Goal: Obtain resource: Obtain resource

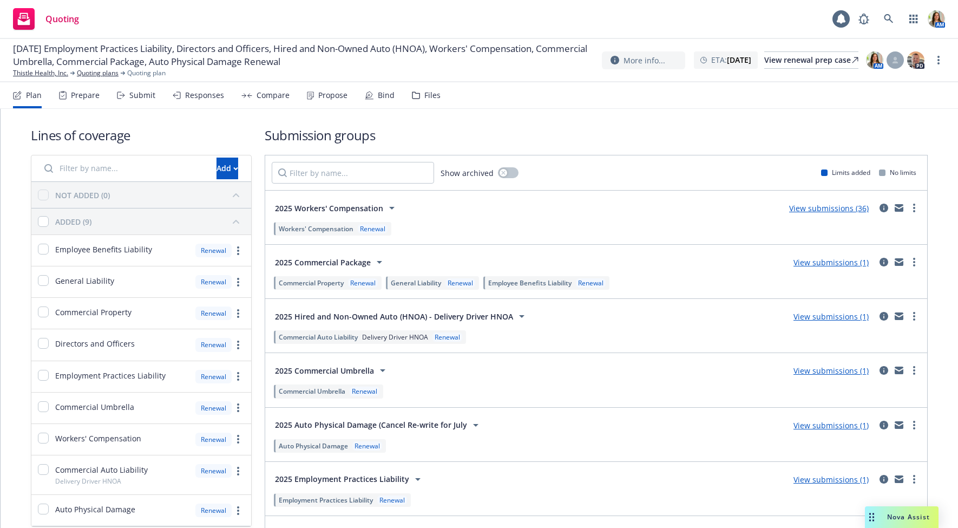
click at [141, 102] on div "Submit" at bounding box center [136, 95] width 38 height 26
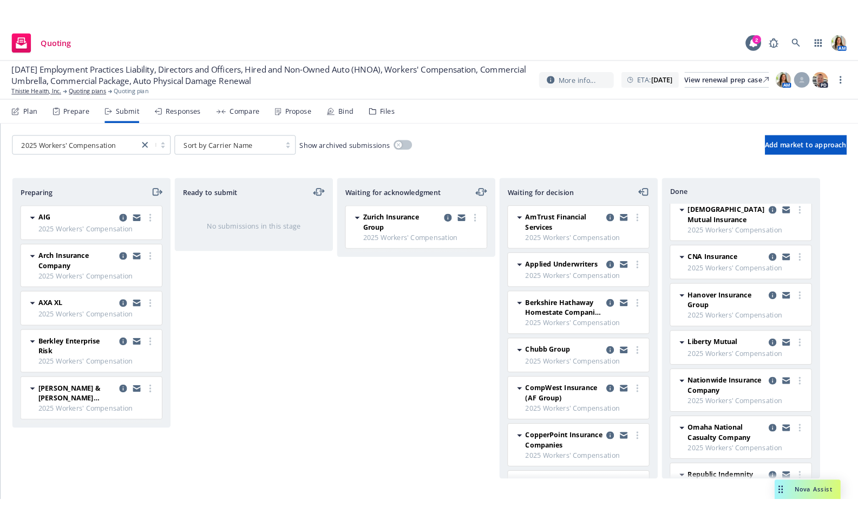
scroll to position [21, 0]
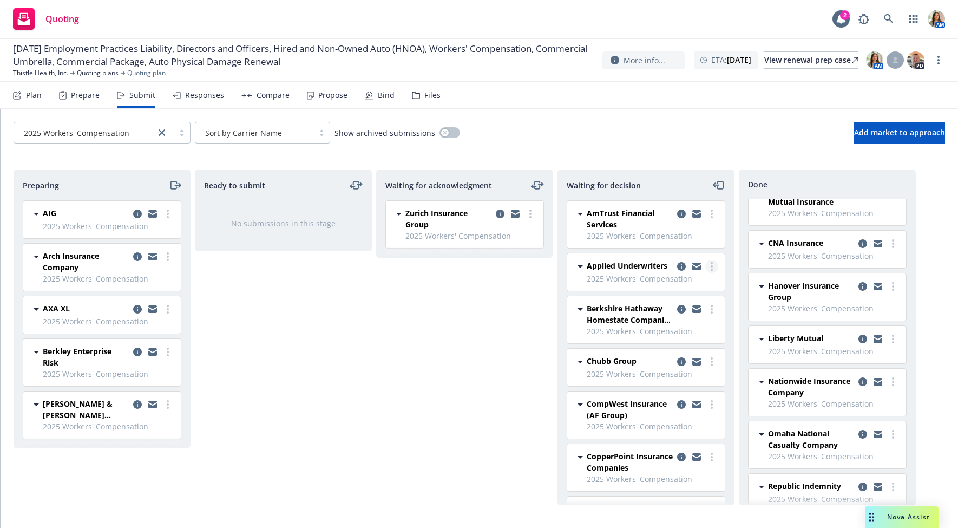
click at [711, 267] on icon "more" at bounding box center [712, 266] width 2 height 9
click at [683, 390] on link "Copy logging email" at bounding box center [664, 396] width 108 height 22
click at [47, 69] on link "Thistle Health, Inc." at bounding box center [40, 73] width 55 height 10
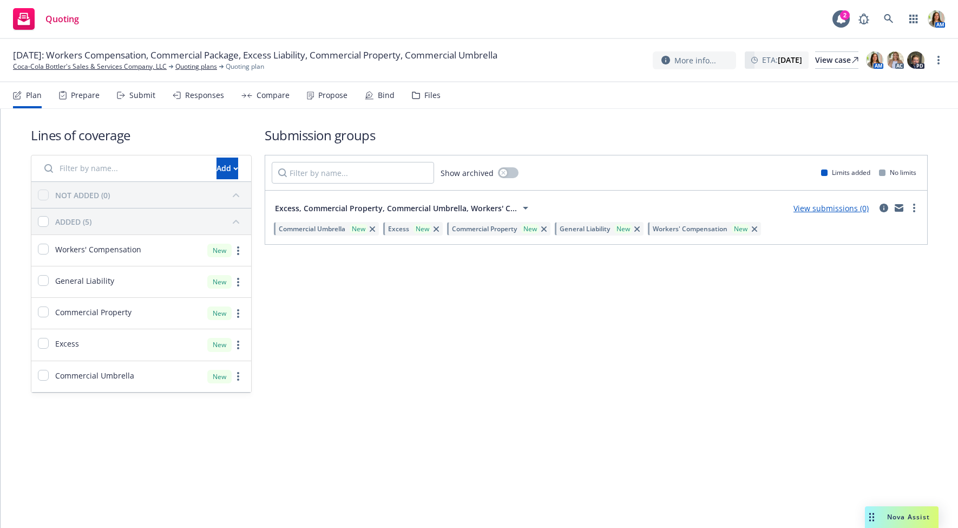
click at [420, 93] on div "Files" at bounding box center [426, 95] width 29 height 26
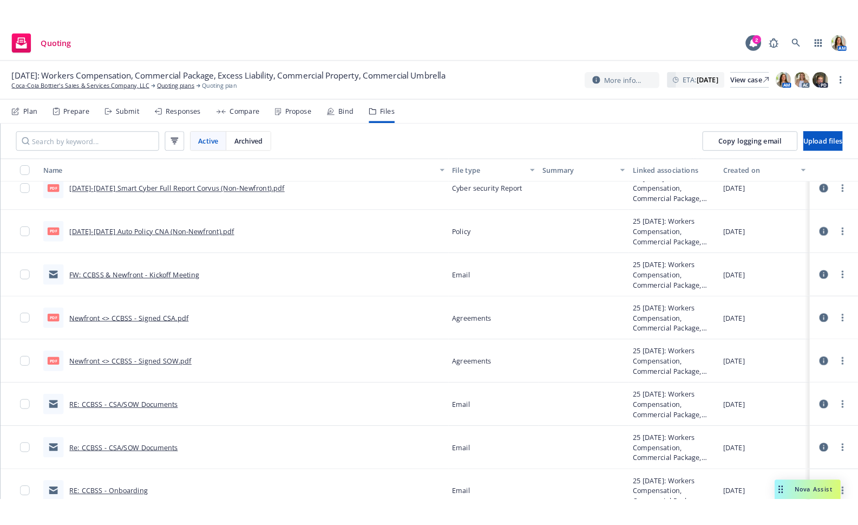
scroll to position [543, 0]
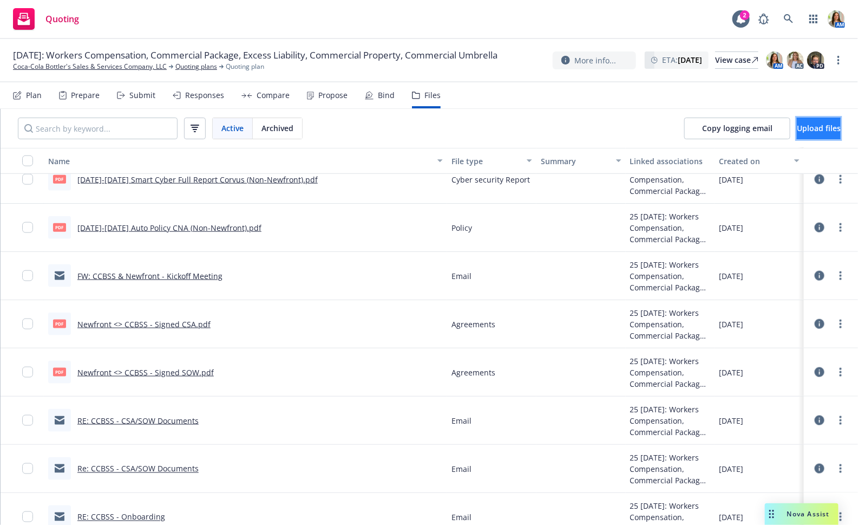
click at [797, 128] on span "Upload files" at bounding box center [819, 128] width 44 height 10
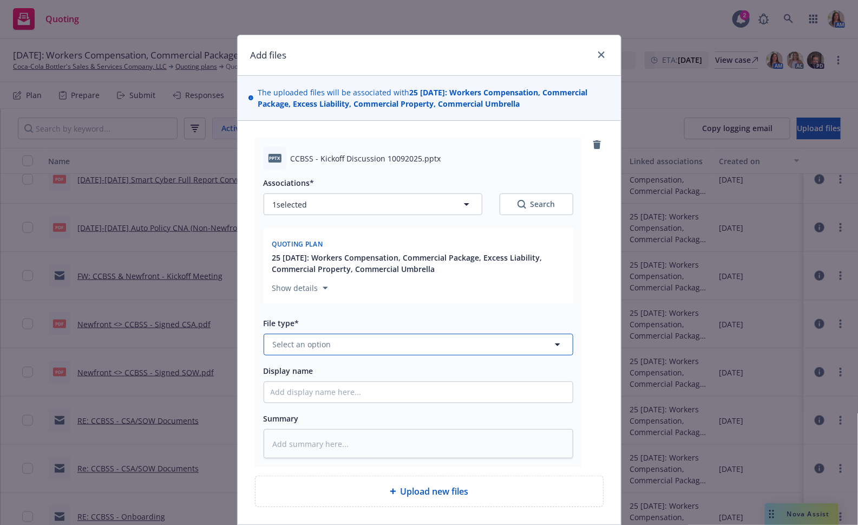
click at [358, 340] on button "Select an option" at bounding box center [419, 344] width 310 height 22
type input "other"
click at [418, 316] on div "Other" at bounding box center [419, 314] width 296 height 16
click at [346, 395] on input "Display name" at bounding box center [418, 392] width 309 height 21
type textarea "x"
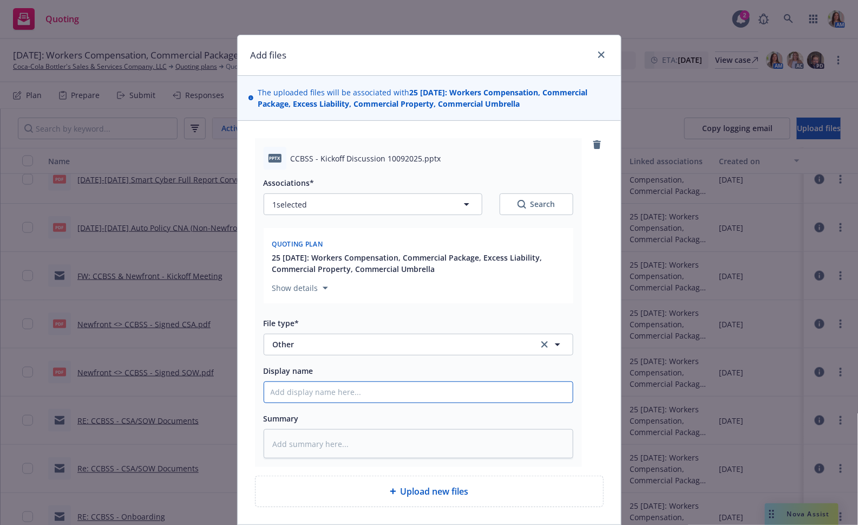
type input "C"
type textarea "x"
type input "CC"
type textarea "x"
type input "CCB"
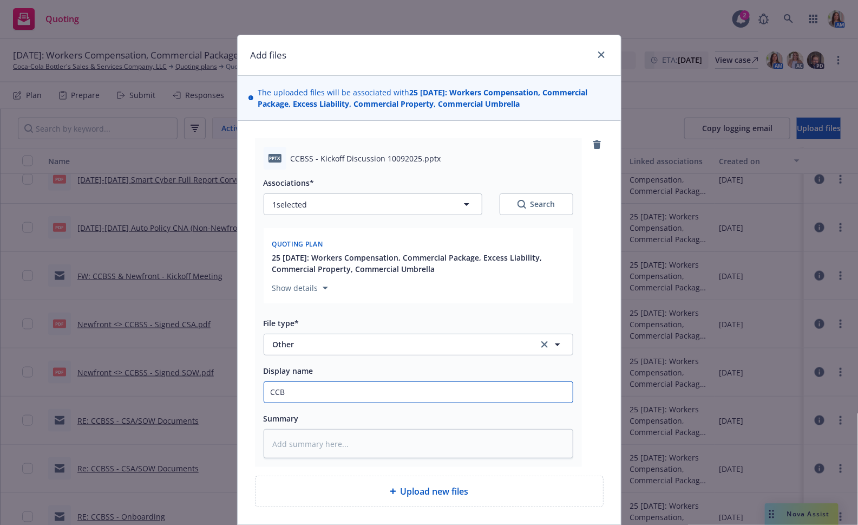
type textarea "x"
type input "CCBS"
type textarea "x"
type input "CCBSS"
type textarea "x"
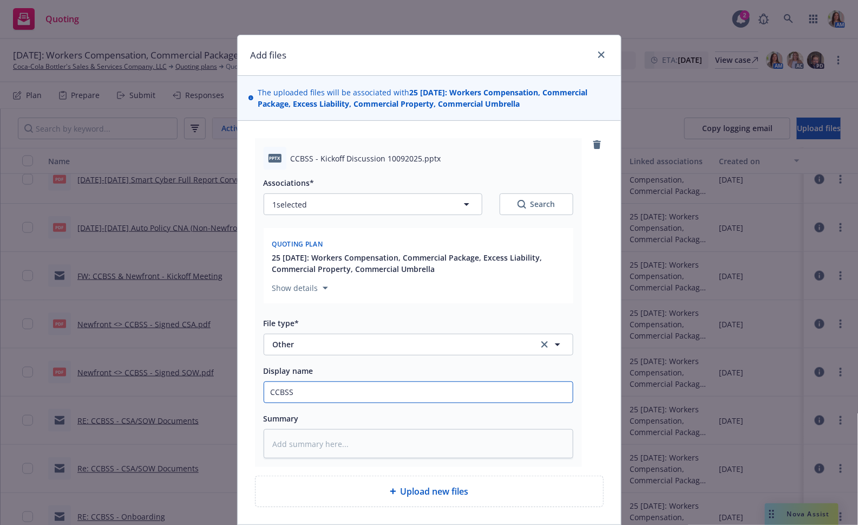
type input "CCBSS"
type textarea "x"
type input "CCBSS -"
type textarea "x"
type input "CCBSS - K"
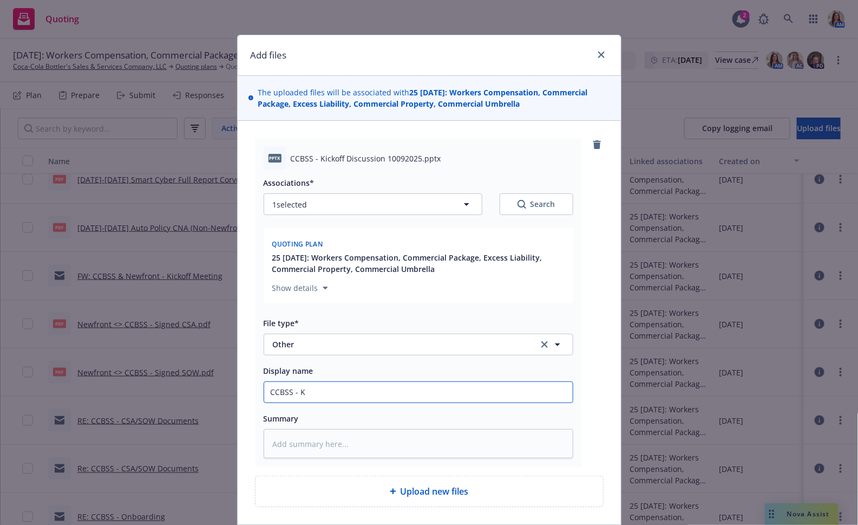
type textarea "x"
type input "CCBSS - Ki"
type textarea "x"
type input "CCBSS - Kic"
type textarea "x"
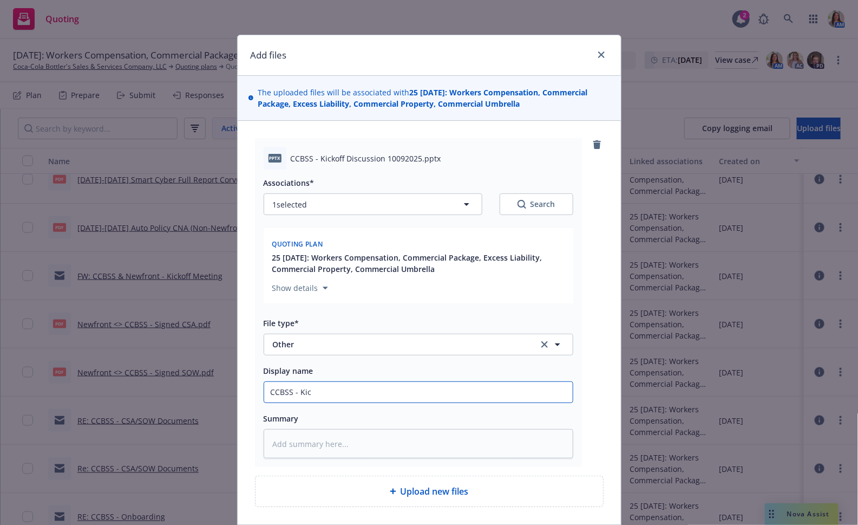
type input "CCBSS - Kick"
type textarea "x"
type input "CCBSS - Kicko"
type textarea "x"
type input "CCBSS - Kickof"
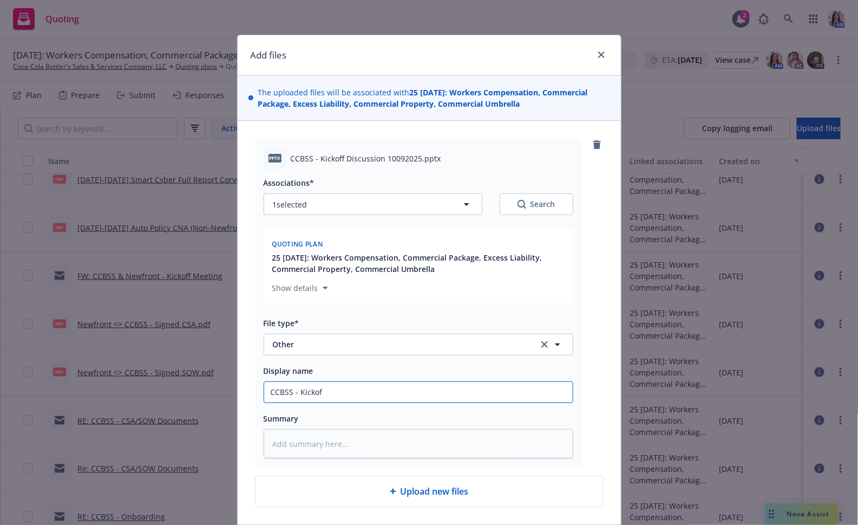
type textarea "x"
type input "CCBSS - Kickoff"
type textarea "x"
type input "CCBSS - Kickoff"
type textarea "x"
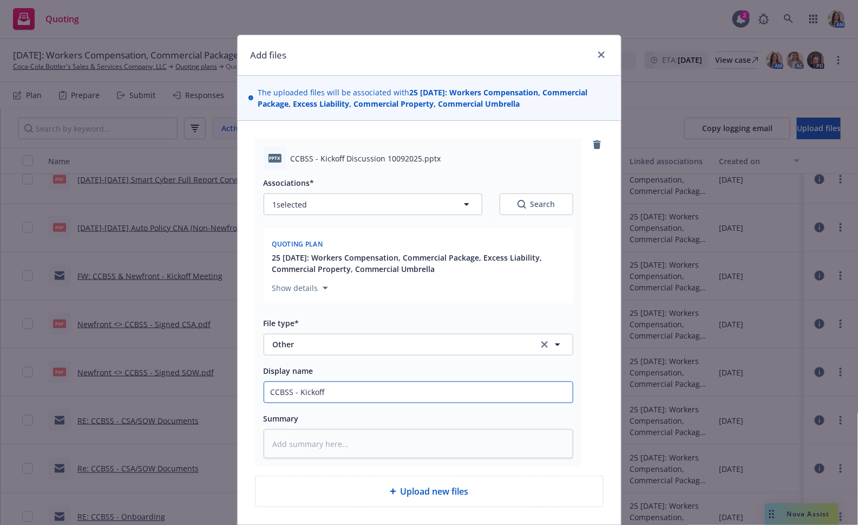
type input "CCBSS - Kickoff M"
type textarea "x"
type input "CCBSS - Kickoff Me"
type textarea "x"
type input "CCBSS - Kickoff Mee"
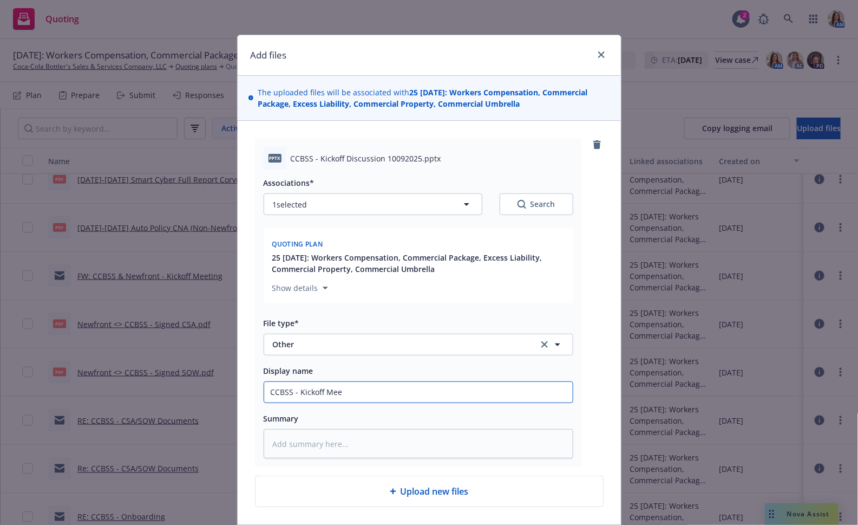
type textarea "x"
type input "CCBSS - Kickoff Meet"
type textarea "x"
type input "CCBSS - Kickoff Meeti"
type textarea "x"
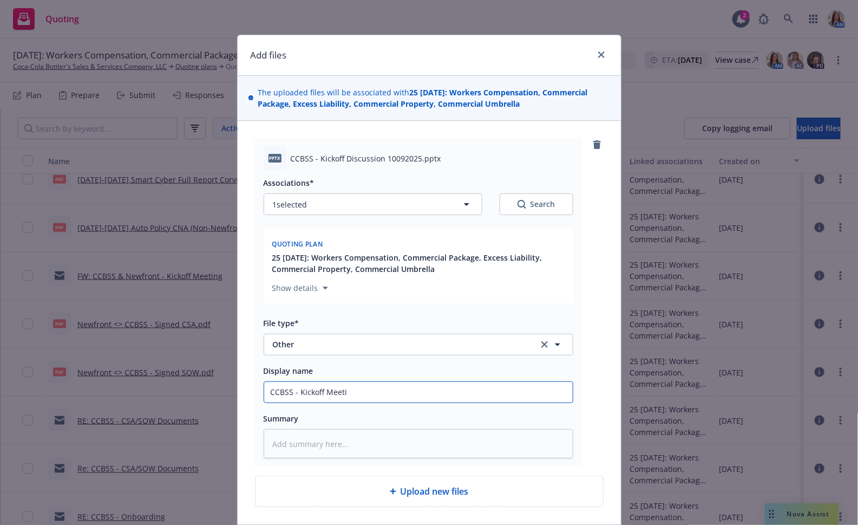
type input "CCBSS - Kickoff Meetin"
type textarea "x"
type input "CCBSS - Kickoff Meeting"
type textarea "x"
type input "CCBSS - Kickoff Meeting"
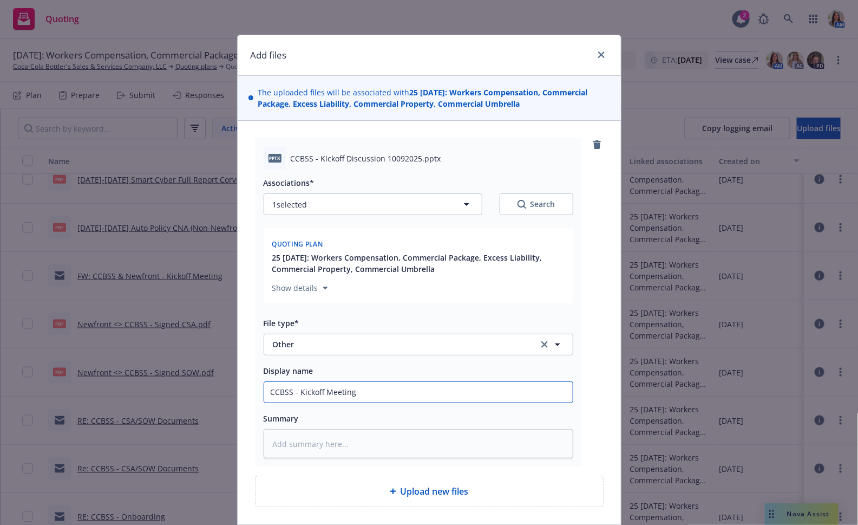
type textarea "x"
type input "CCBSS - Kickoff Meeting S"
type textarea "x"
type input "CCBSS - Kickoff Meeting Sk"
type textarea "x"
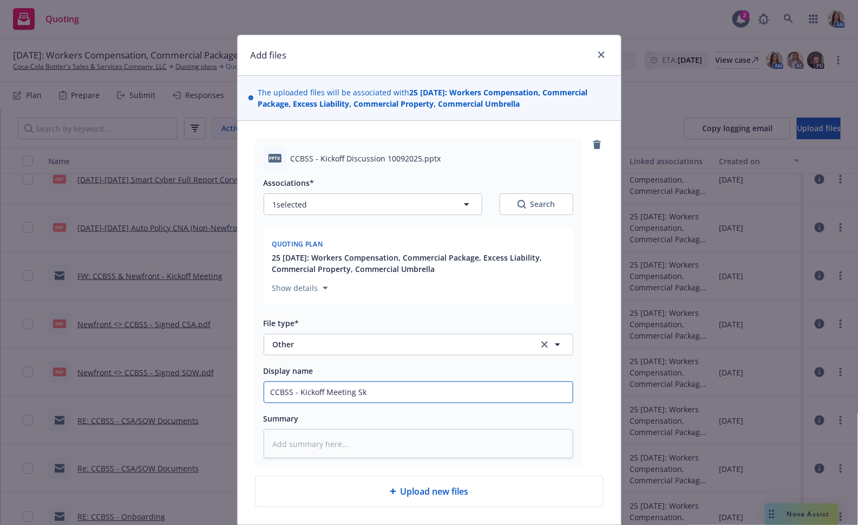
type input "CCBSS - Kickoff Meeting S"
type textarea "x"
type input "CCBSS - Kickoff Meeting"
type textarea "x"
type input "CCBSS - Kickoff Meeting D"
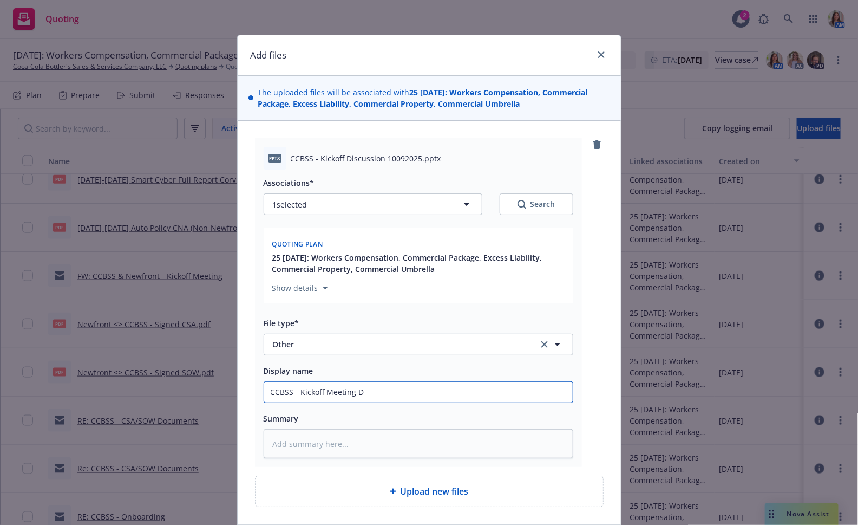
type textarea "x"
type input "CCBSS - Kickoff Meeting De"
type textarea "x"
type input "CCBSS - Kickoff Meeting Dec"
type textarea "x"
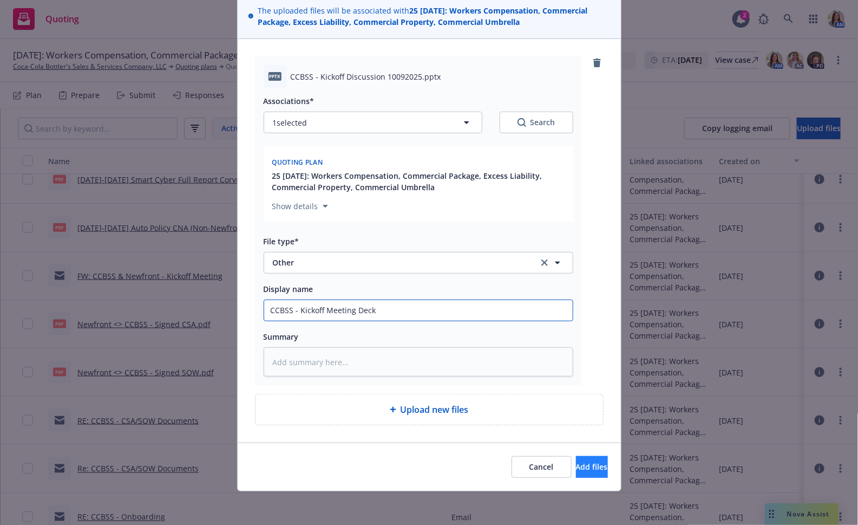
type input "CCBSS - Kickoff Meeting Deck"
click at [576, 467] on button "Add files" at bounding box center [592, 467] width 32 height 22
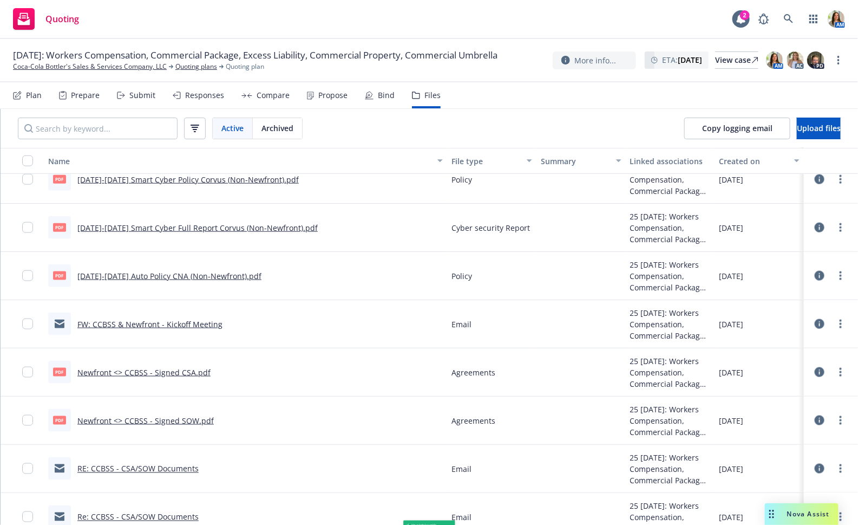
scroll to position [591, 0]
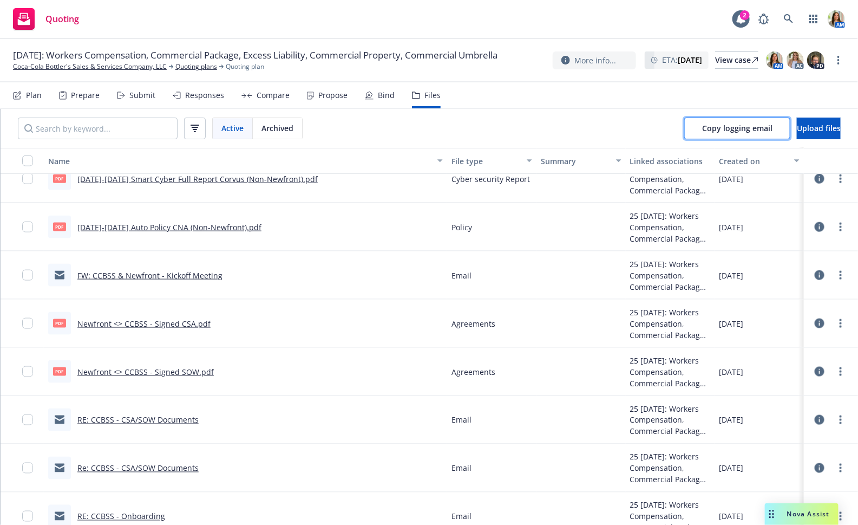
click at [705, 126] on span "Copy logging email" at bounding box center [737, 128] width 70 height 10
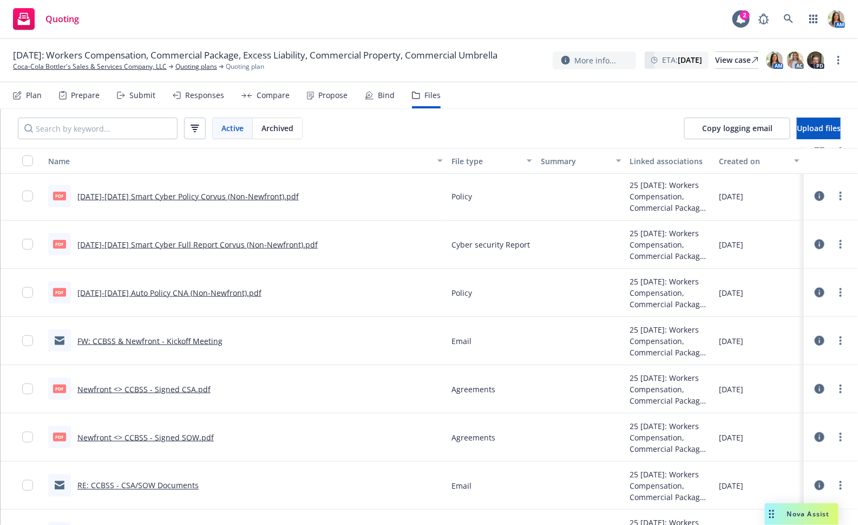
scroll to position [525, 0]
click at [821, 290] on icon at bounding box center [820, 294] width 10 height 10
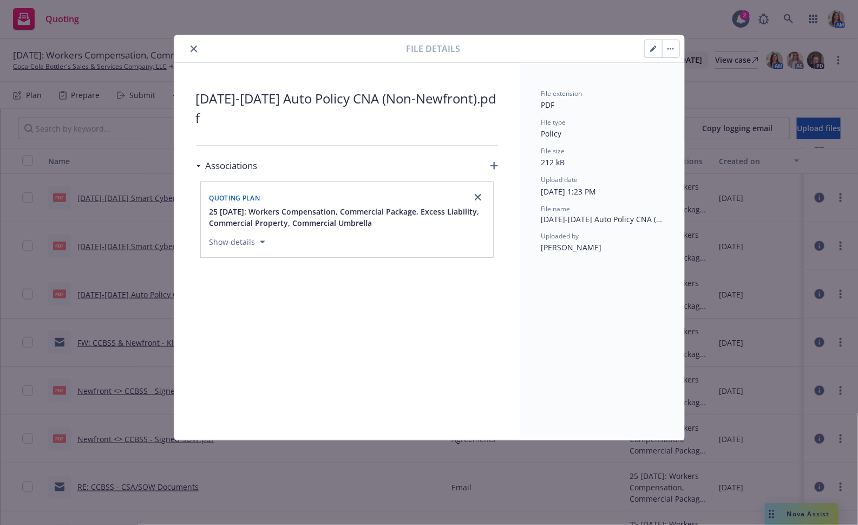
click at [647, 50] on button "button" at bounding box center [653, 48] width 17 height 17
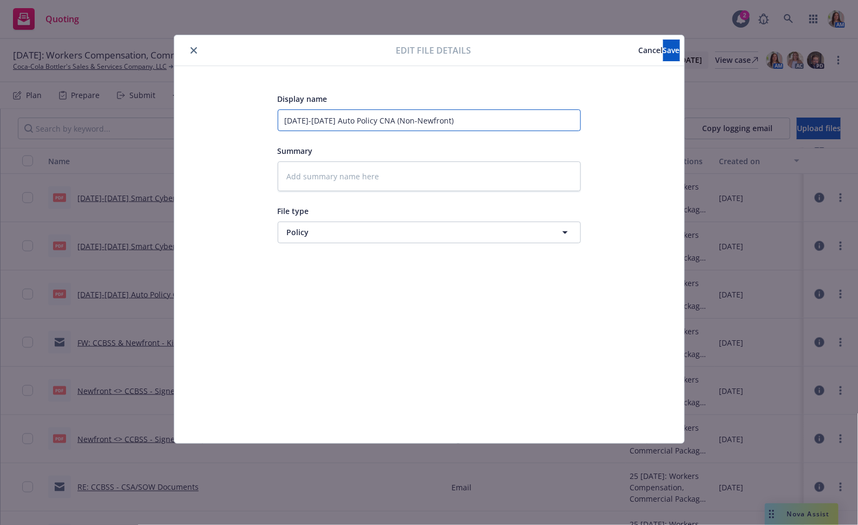
drag, startPoint x: 316, startPoint y: 119, endPoint x: 242, endPoint y: 117, distance: 74.2
click at [242, 117] on div "Display name Jan 25-26 Auto Policy CNA (Non-Newfront) Summary File type Policy …" at bounding box center [429, 254] width 467 height 325
type textarea "x"
type input "1 Auto Policy CNA (Non-Newfront)"
type textarea "x"
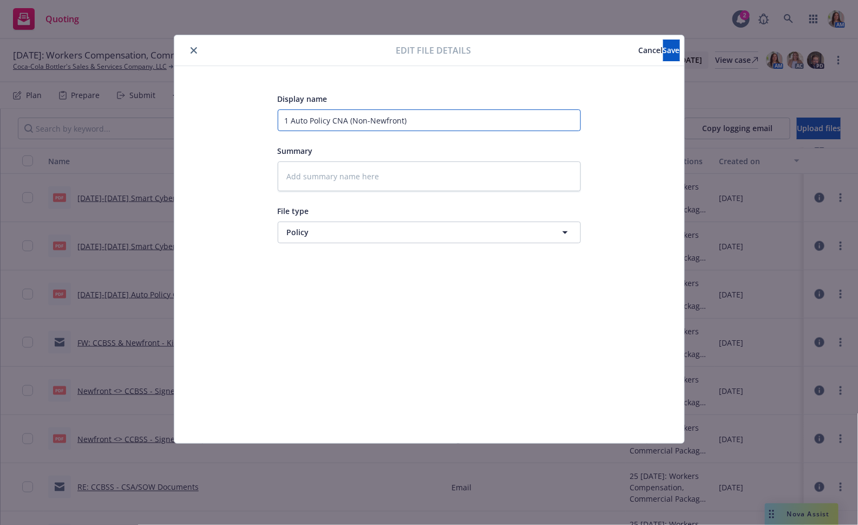
type input "1/ Auto Policy CNA (Non-Newfront)"
type textarea "x"
type input "1/1 Auto Policy CNA (Non-Newfront)"
type textarea "x"
type input "1/1/ Auto Policy CNA (Non-Newfront)"
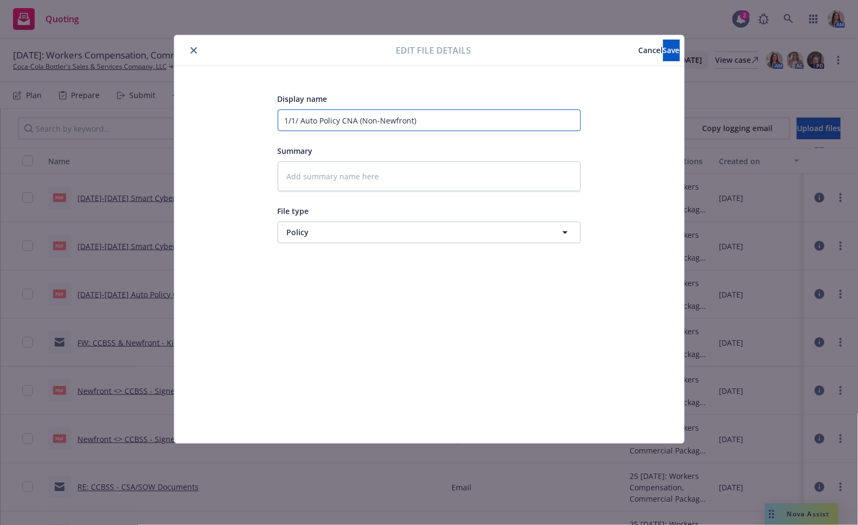
type textarea "x"
type input "1/1/2 Auto Policy CNA (Non-Newfront)"
type textarea "x"
type input "1/1/25 Auto Policy CNA (Non-Newfront)"
click at [663, 44] on button "Save" at bounding box center [671, 51] width 17 height 22
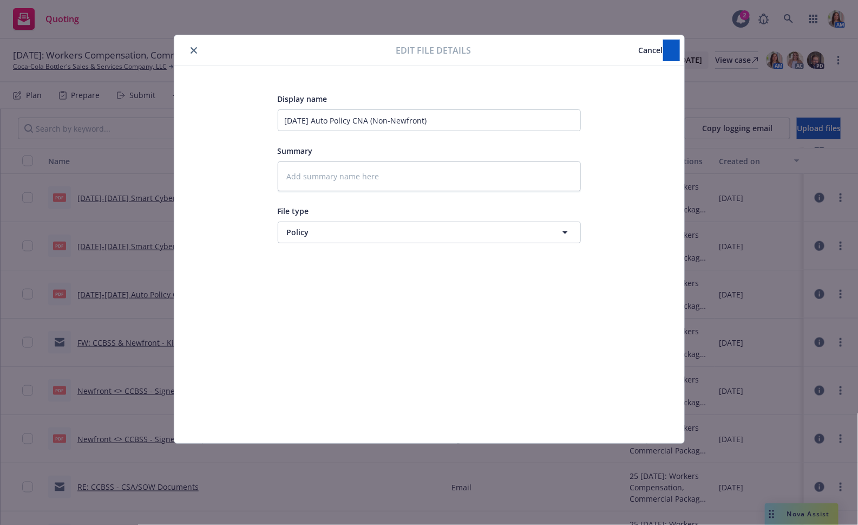
type textarea "x"
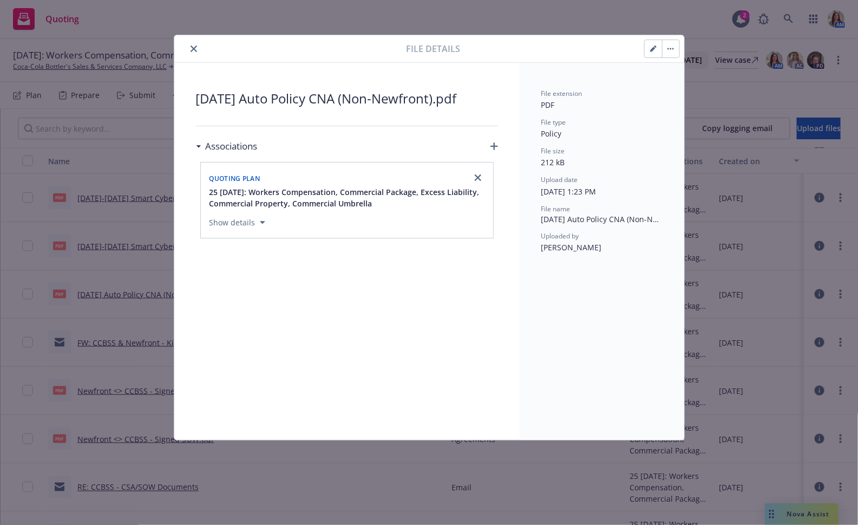
click at [194, 44] on button "close" at bounding box center [193, 48] width 13 height 13
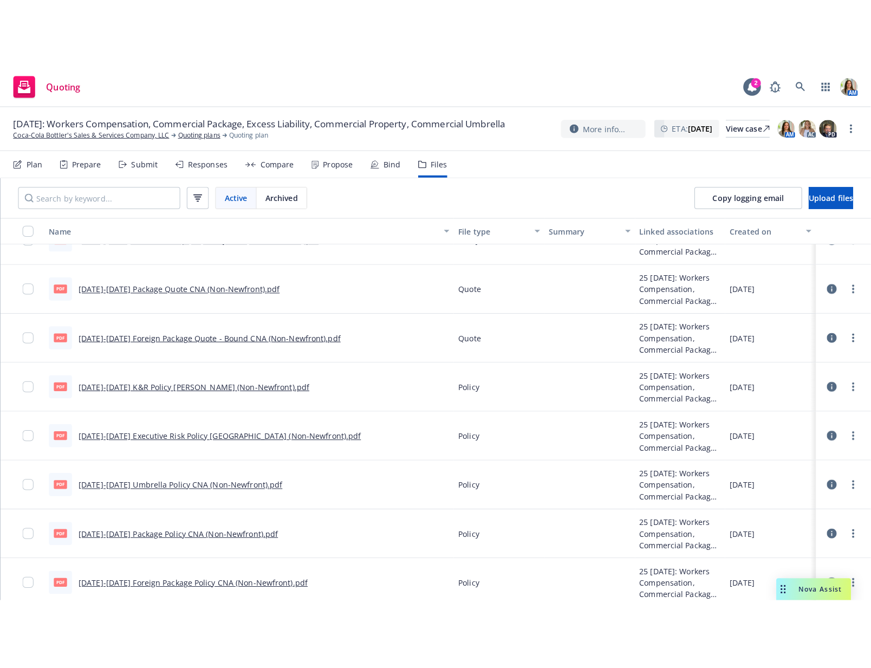
scroll to position [160, 0]
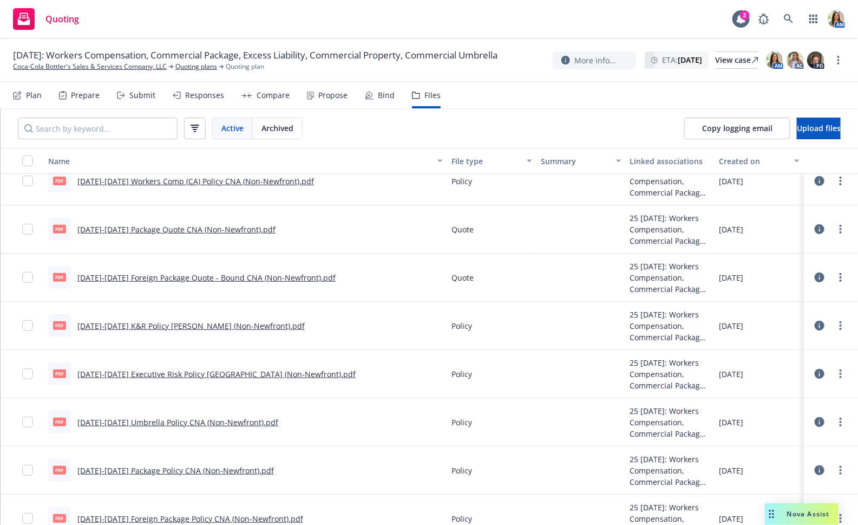
click at [208, 324] on link "Feb 25-26 K&R Policy Hiscox (Non-Newfront).pdf" at bounding box center [190, 326] width 227 height 10
click at [716, 126] on span "Copy logging email" at bounding box center [737, 128] width 70 height 10
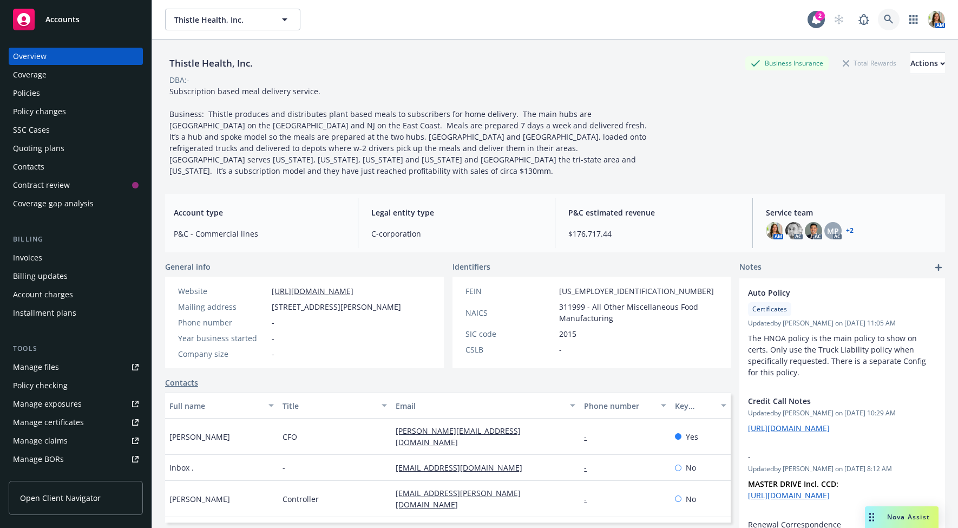
click at [889, 17] on icon at bounding box center [889, 20] width 10 height 10
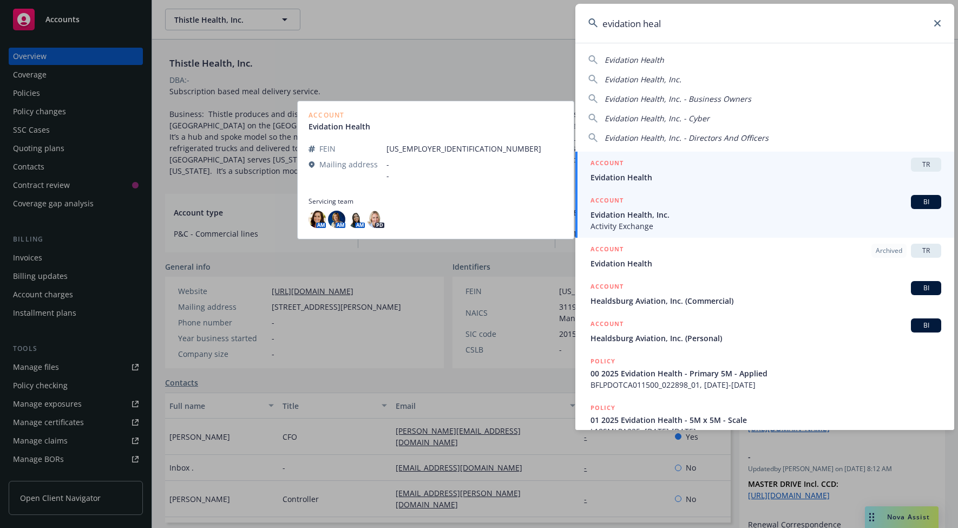
type input "evidation heal"
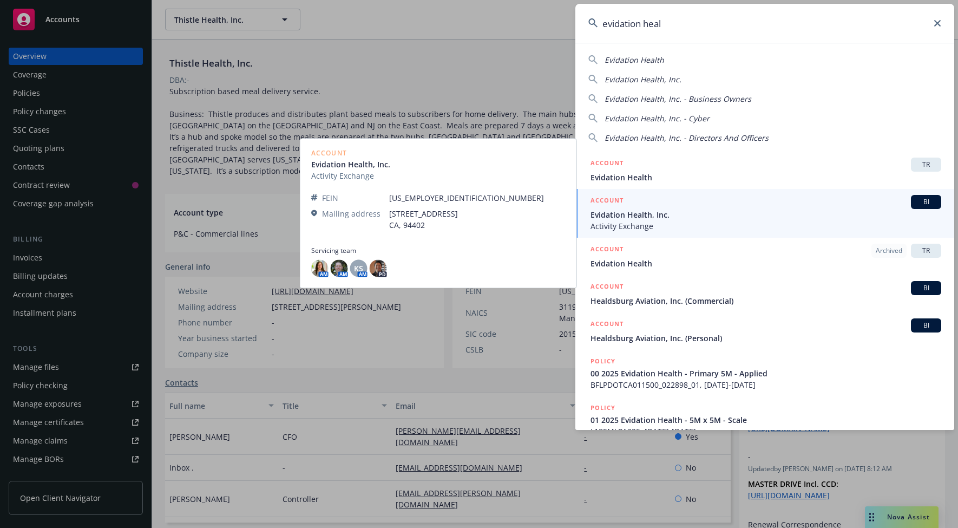
click at [643, 209] on span "Evidation Health, Inc." at bounding box center [766, 214] width 351 height 11
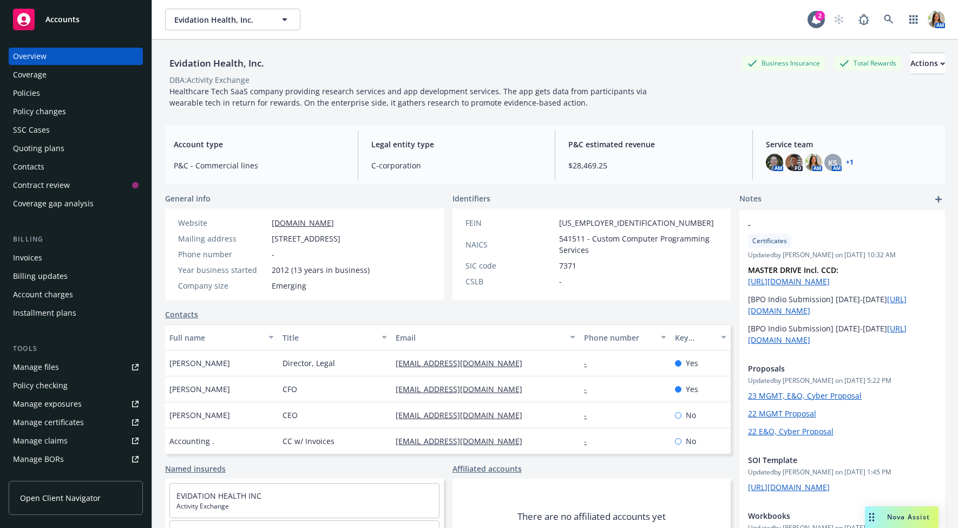
click at [46, 93] on div "Policies" at bounding box center [76, 92] width 126 height 17
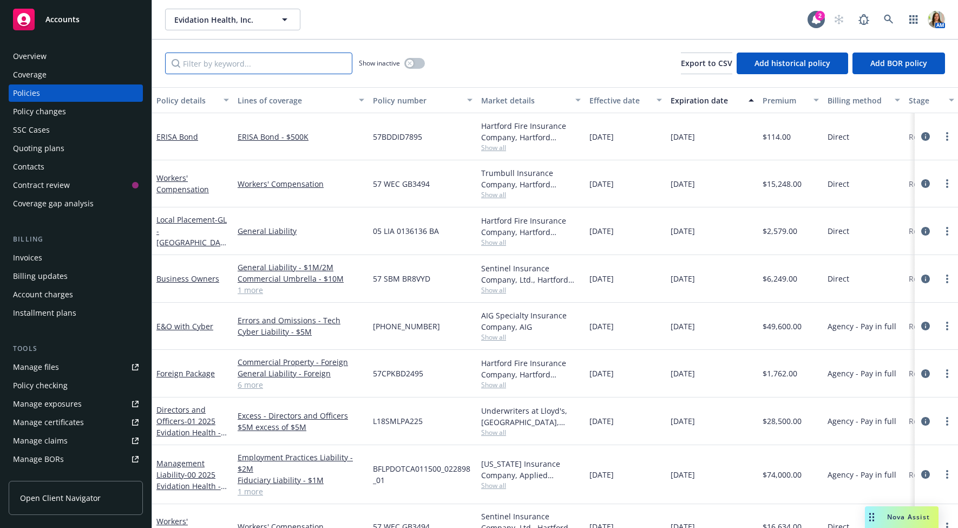
click at [296, 66] on input "Filter by keyword..." at bounding box center [258, 64] width 187 height 22
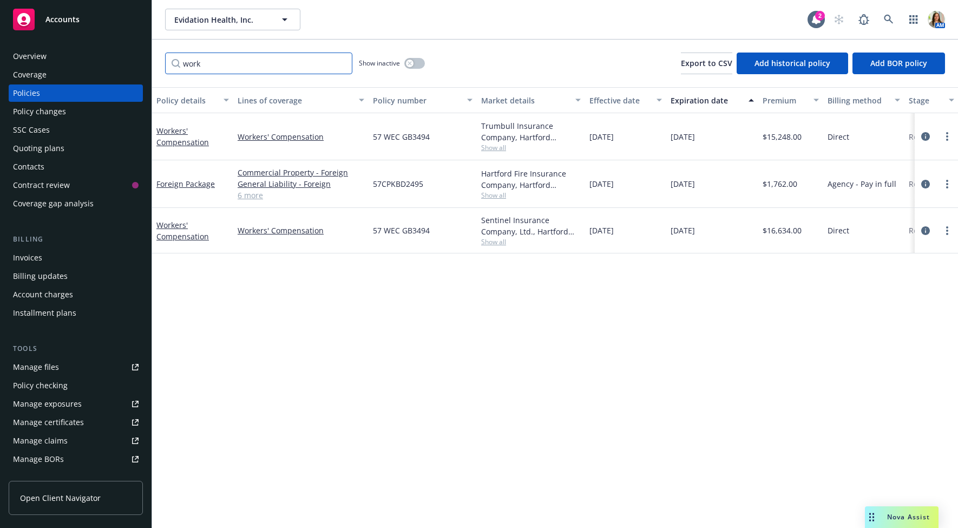
type input "work"
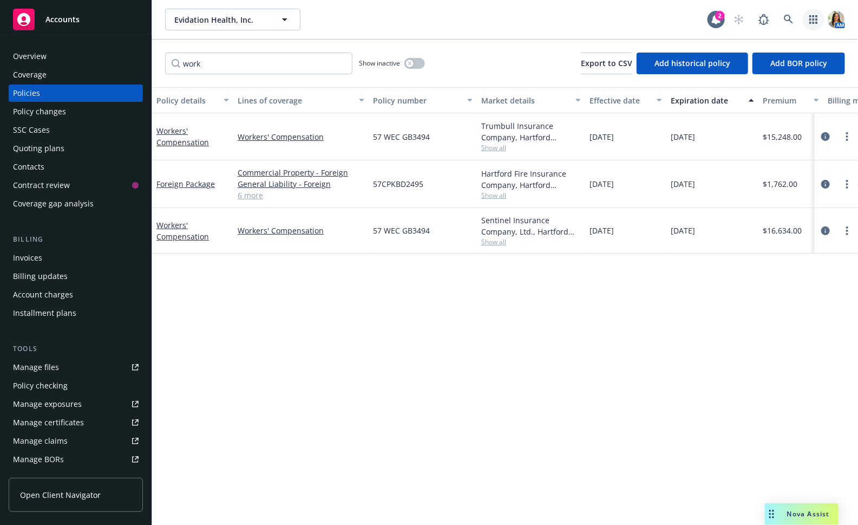
click at [813, 12] on link "button" at bounding box center [814, 20] width 22 height 22
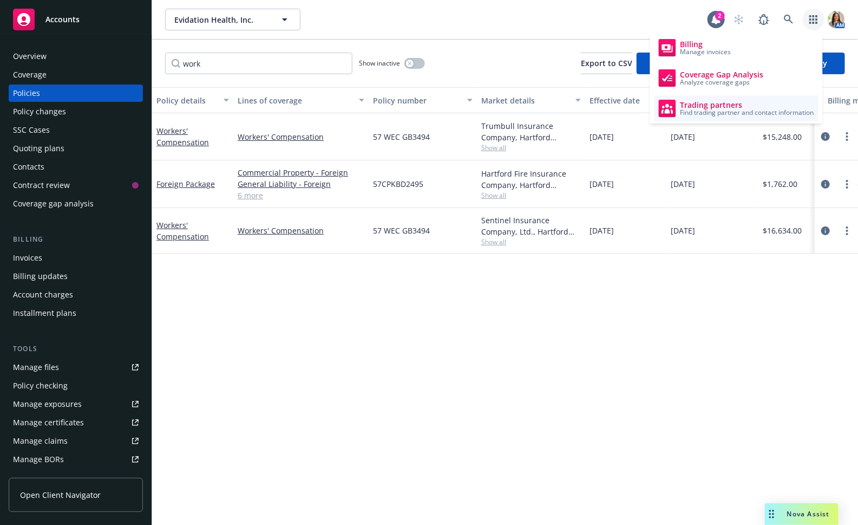
click at [714, 103] on span "Trading partners" at bounding box center [748, 105] width 134 height 9
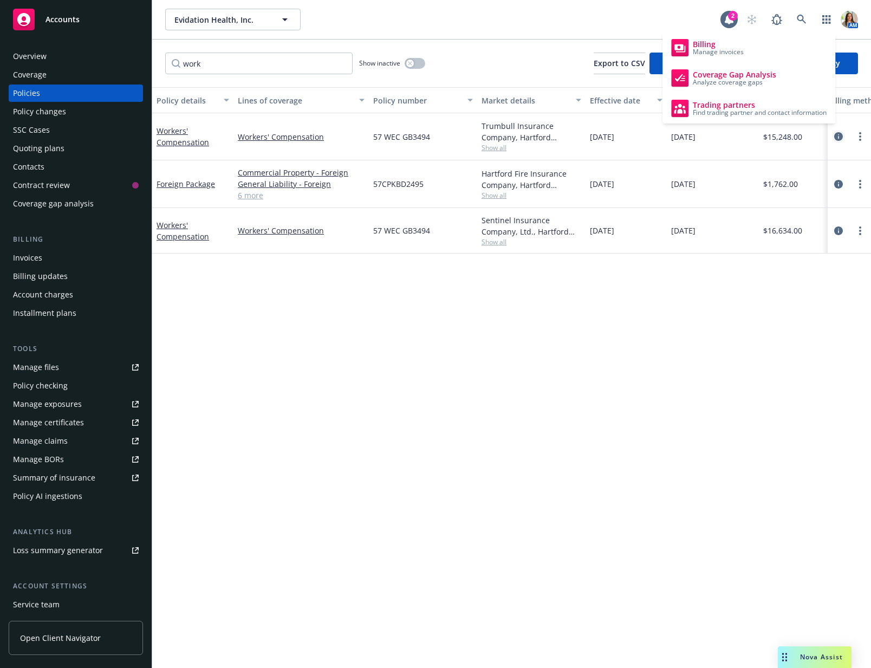
click at [840, 140] on icon "circleInformation" at bounding box center [838, 136] width 9 height 9
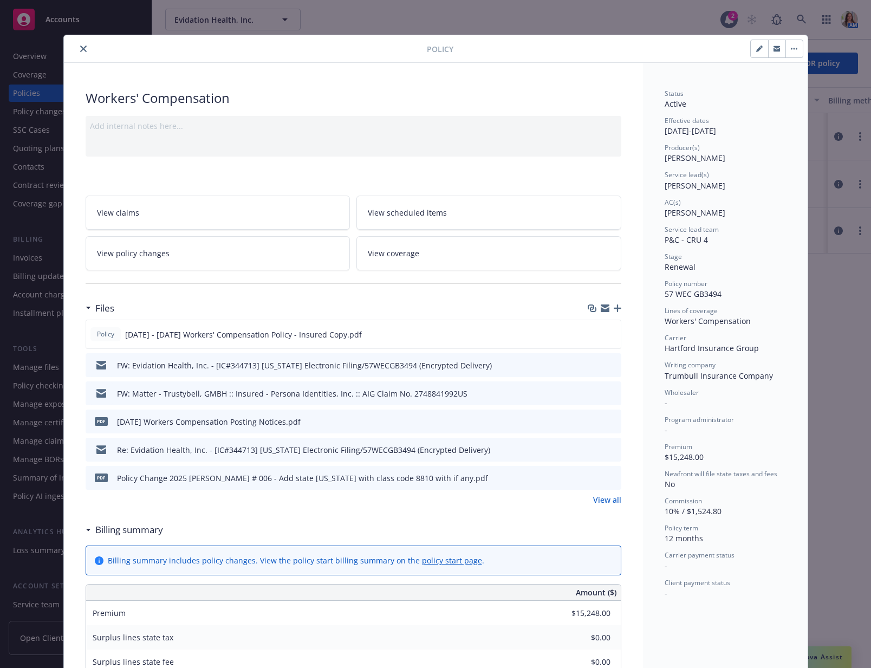
click at [613, 475] on icon "preview file" at bounding box center [611, 477] width 10 height 8
click at [611, 330] on icon "preview file" at bounding box center [610, 334] width 10 height 8
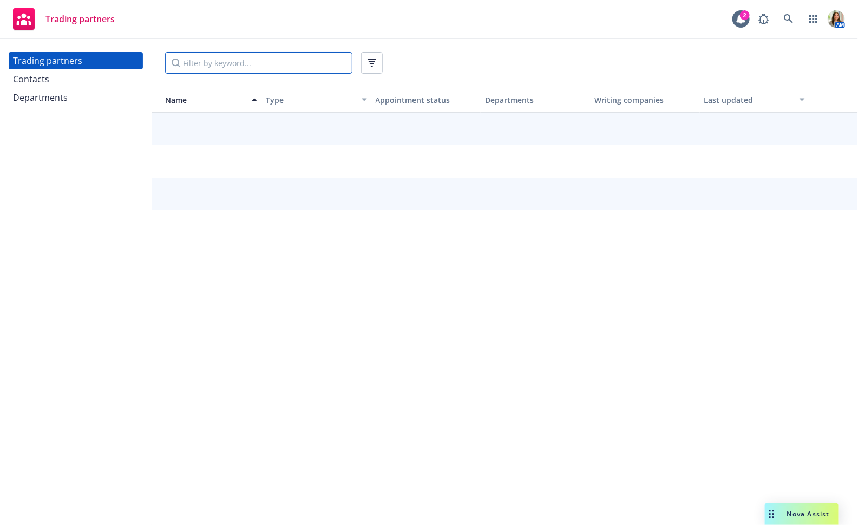
click at [220, 63] on input "Filter by keyword..." at bounding box center [258, 63] width 187 height 22
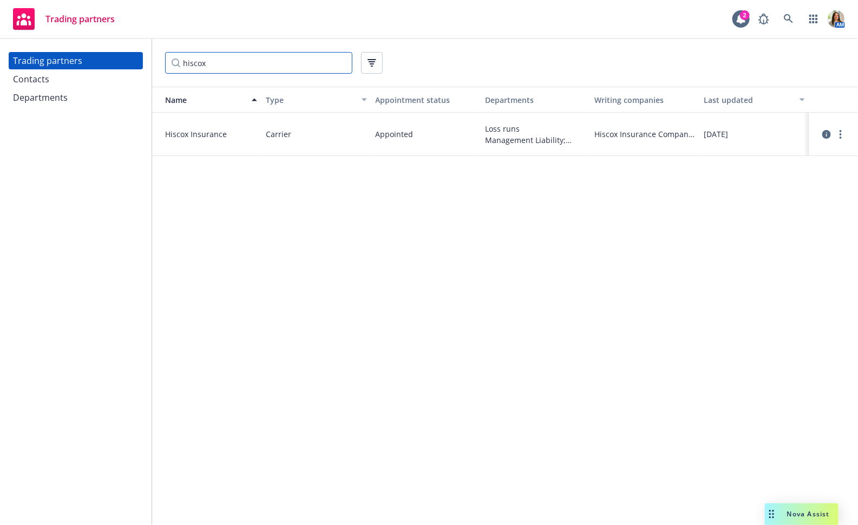
type input "hiscox"
click at [841, 136] on circle "more" at bounding box center [841, 137] width 2 height 2
click at [814, 167] on link "View departments" at bounding box center [787, 178] width 121 height 22
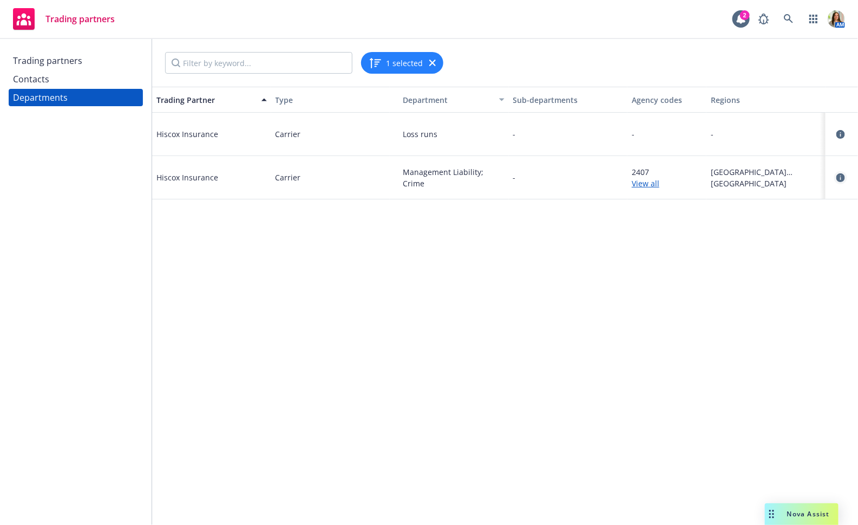
click at [841, 175] on icon "circleInformation" at bounding box center [840, 177] width 9 height 9
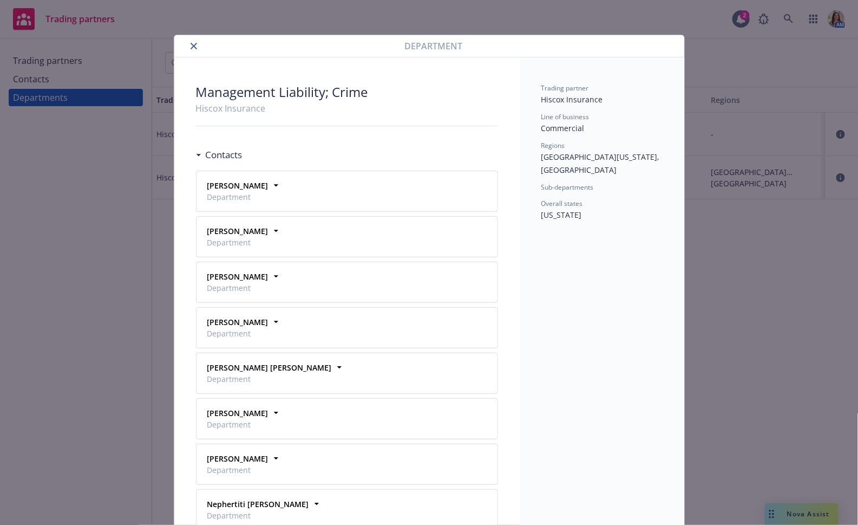
click at [192, 47] on icon "close" at bounding box center [194, 46] width 6 height 6
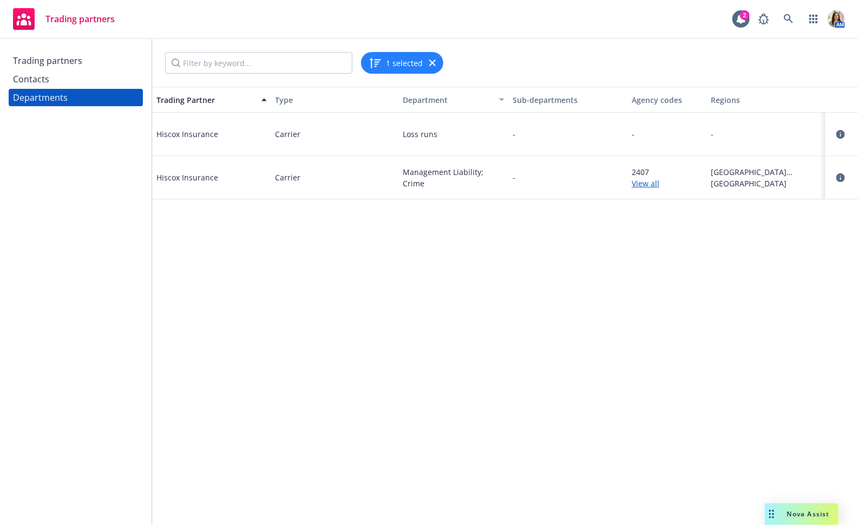
click at [84, 59] on div "Trading partners" at bounding box center [76, 60] width 126 height 17
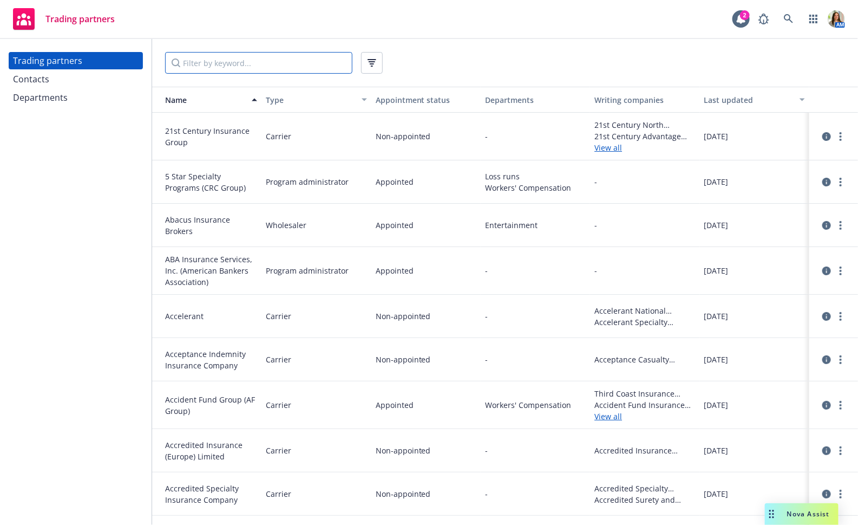
click at [223, 68] on input "Filter by keyword..." at bounding box center [258, 63] width 187 height 22
type input "hiscox"
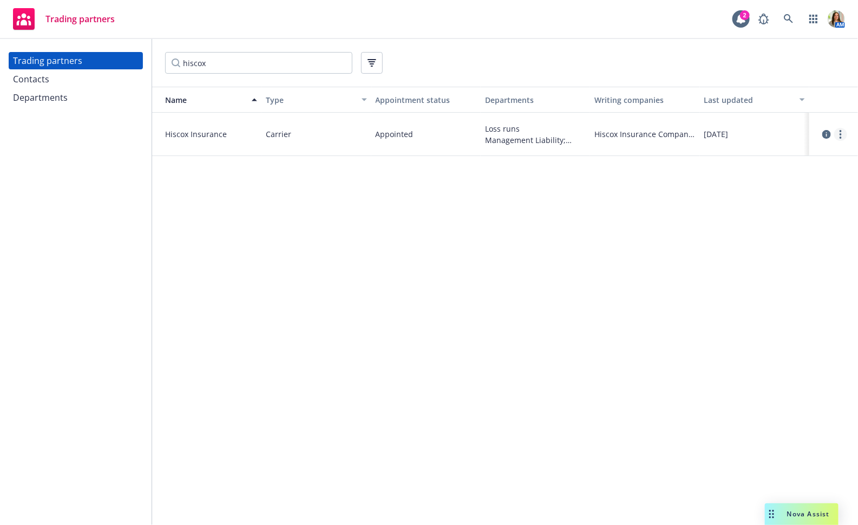
click at [841, 133] on icon "more" at bounding box center [841, 134] width 2 height 9
click at [821, 161] on link "View contacts" at bounding box center [787, 157] width 121 height 22
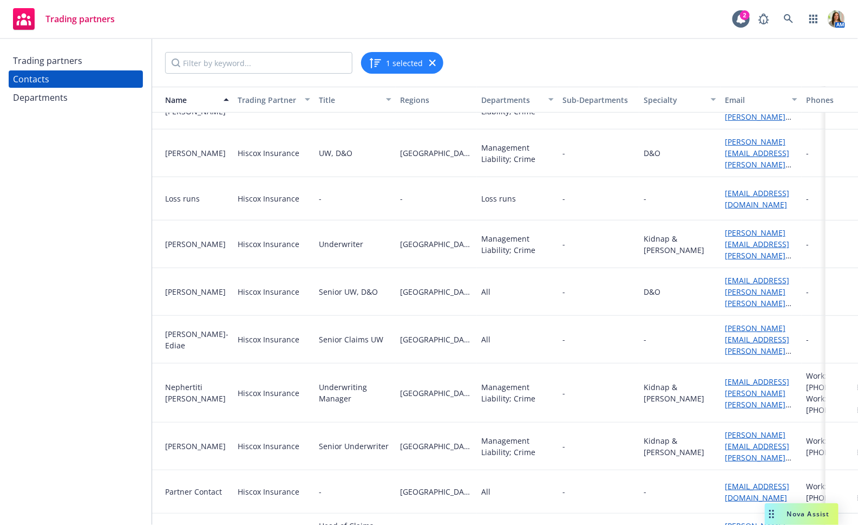
scroll to position [237, 0]
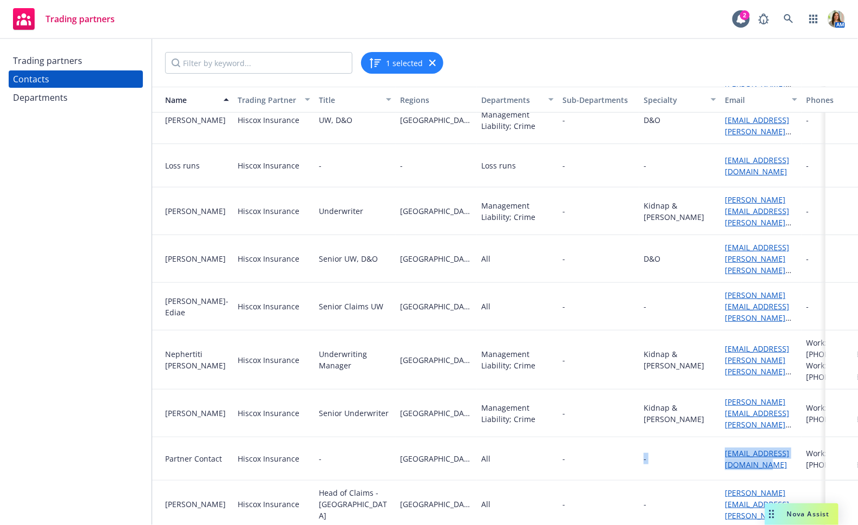
drag, startPoint x: 718, startPoint y: 408, endPoint x: 753, endPoint y: 425, distance: 39.0
click at [753, 437] on div "Partner Contact Hiscox Insurance - Northern California All - - partnercontact@h…" at bounding box center [533, 458] width 763 height 43
copy div "- partnercontact@hiscox.com"
click at [266, 65] on input "Filter by keyword..." at bounding box center [258, 63] width 187 height 22
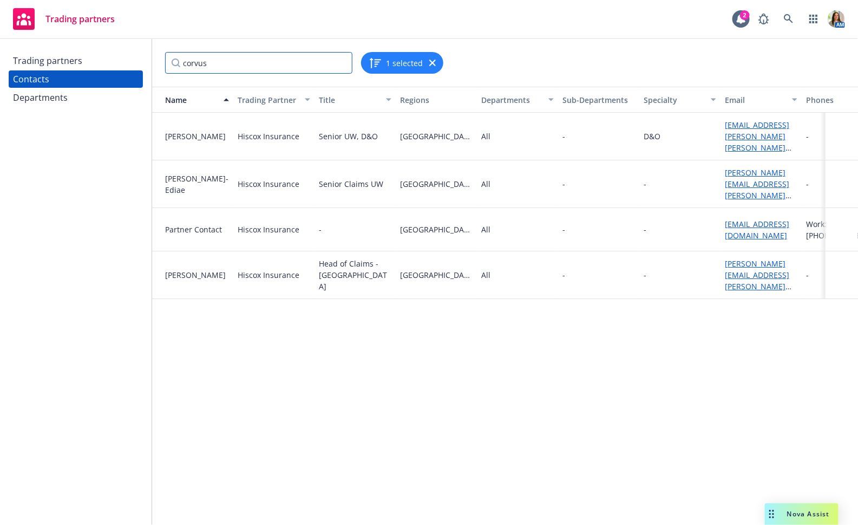
type input "corvus"
click at [114, 60] on div "Trading partners" at bounding box center [76, 60] width 126 height 17
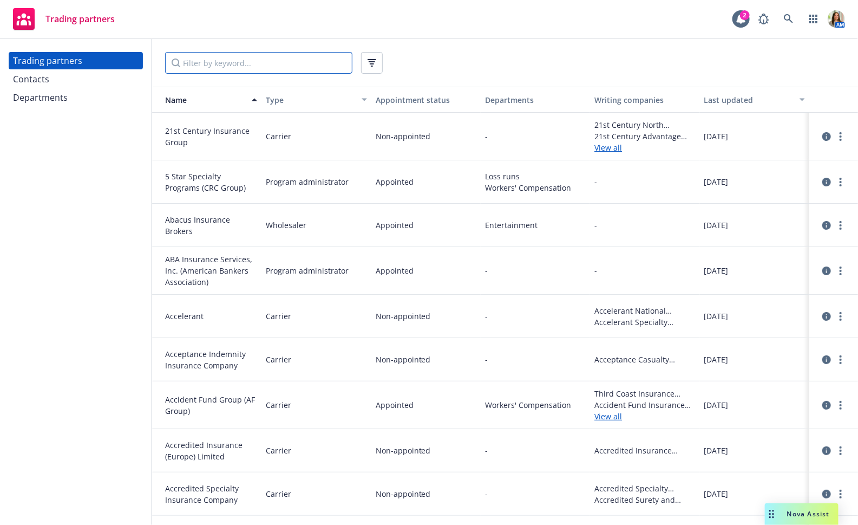
click at [215, 65] on input "Filter by keyword..." at bounding box center [258, 63] width 187 height 22
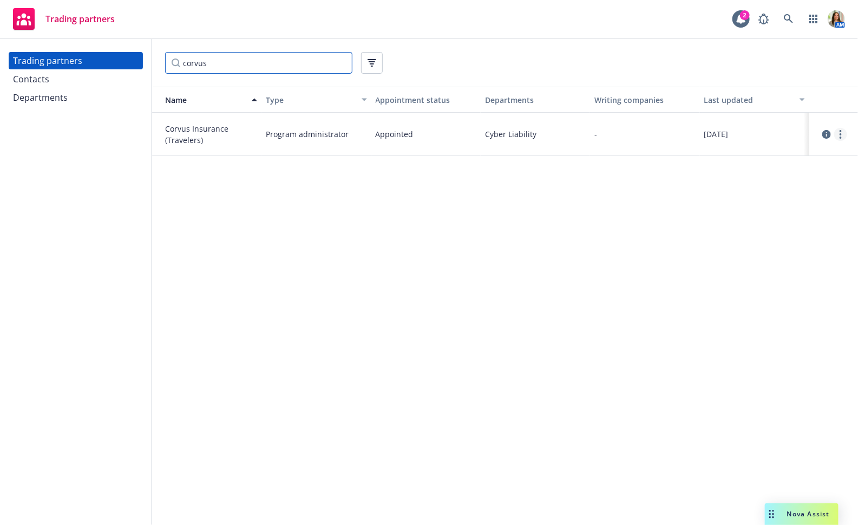
type input "corvus"
click at [841, 138] on link "more" at bounding box center [840, 134] width 13 height 13
click at [830, 151] on link "View contacts" at bounding box center [787, 157] width 121 height 22
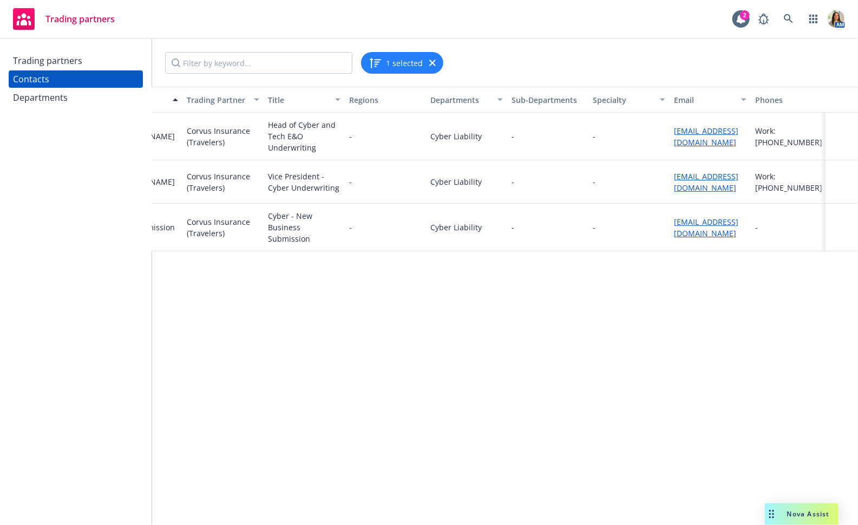
scroll to position [0, 56]
drag, startPoint x: 665, startPoint y: 220, endPoint x: 723, endPoint y: 235, distance: 60.4
click at [723, 235] on div "submissions@corvusinsurance.com" at bounding box center [705, 228] width 81 height 48
copy link "submissions@corvusinsurance.com"
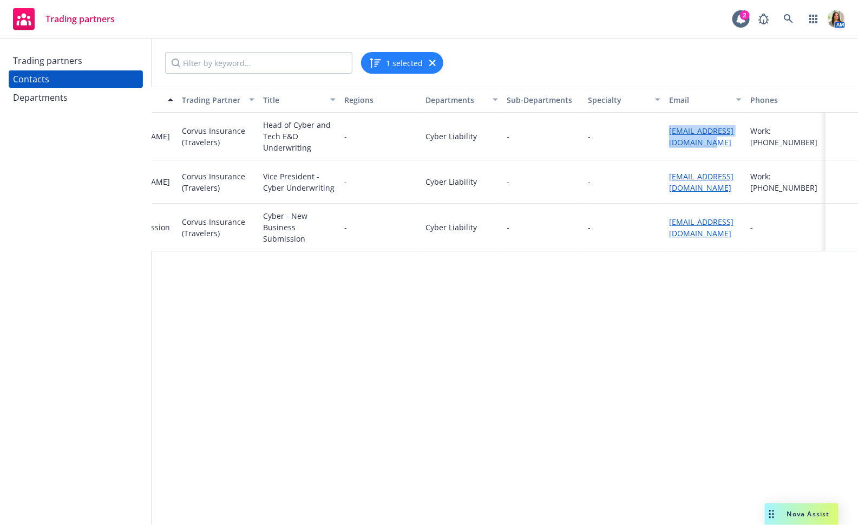
drag, startPoint x: 665, startPoint y: 132, endPoint x: 700, endPoint y: 144, distance: 36.8
click at [700, 144] on div "balva@corvusinsurance.com" at bounding box center [705, 137] width 81 height 48
copy link "balva@corvusinsurance.com"
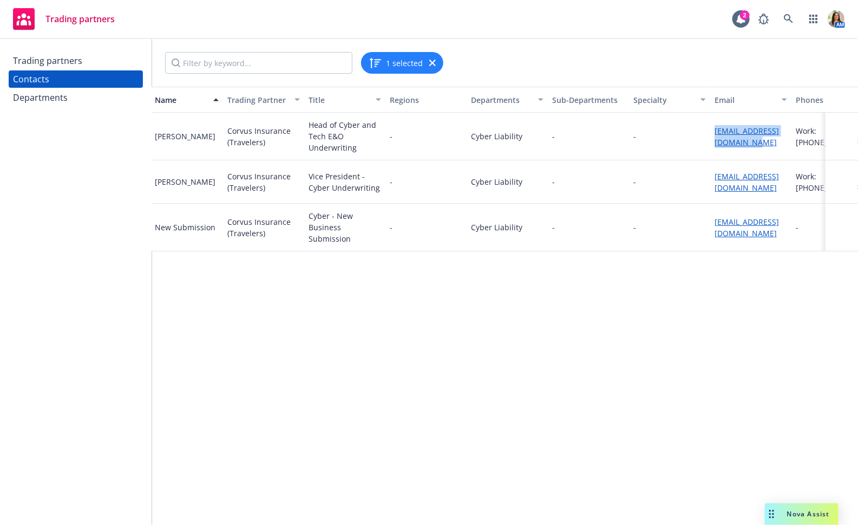
scroll to position [0, 0]
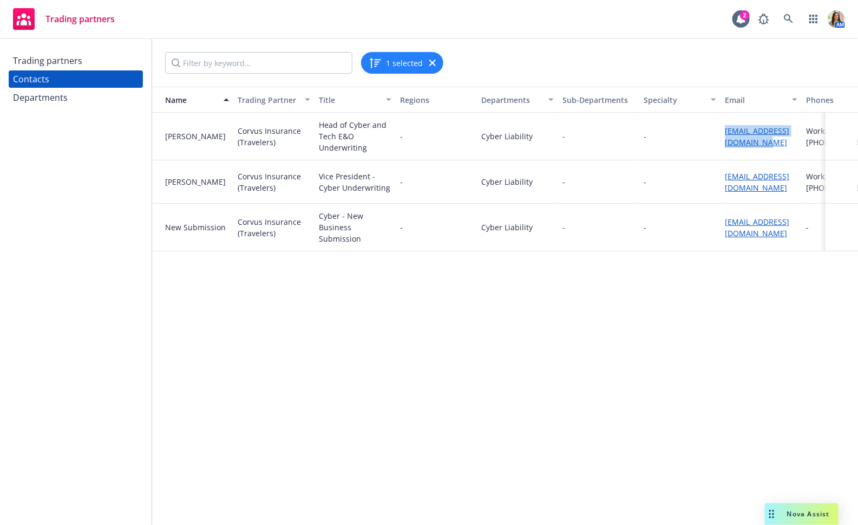
click at [97, 58] on div "Trading partners" at bounding box center [76, 60] width 126 height 17
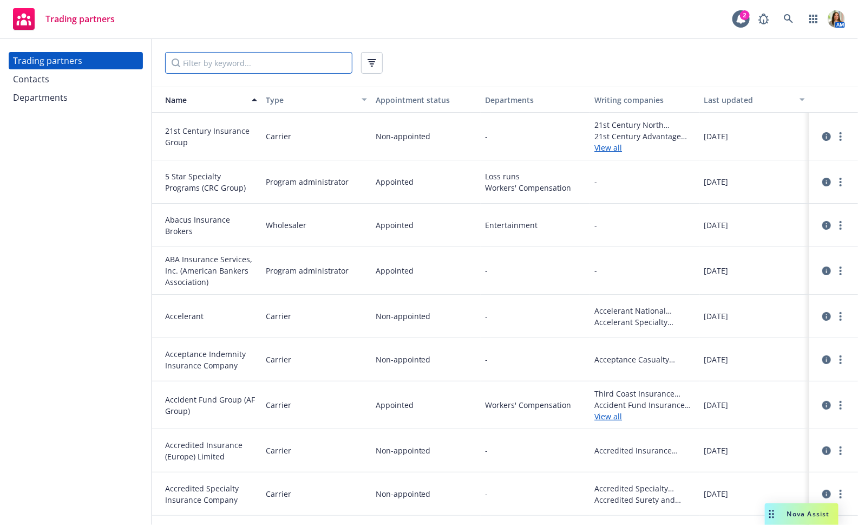
click at [188, 62] on input "Filter by keyword..." at bounding box center [258, 63] width 187 height 22
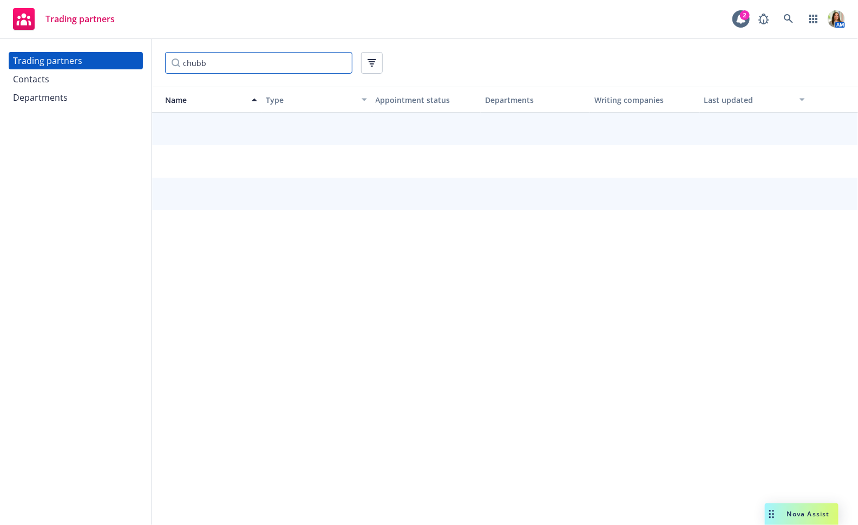
type input "chubb"
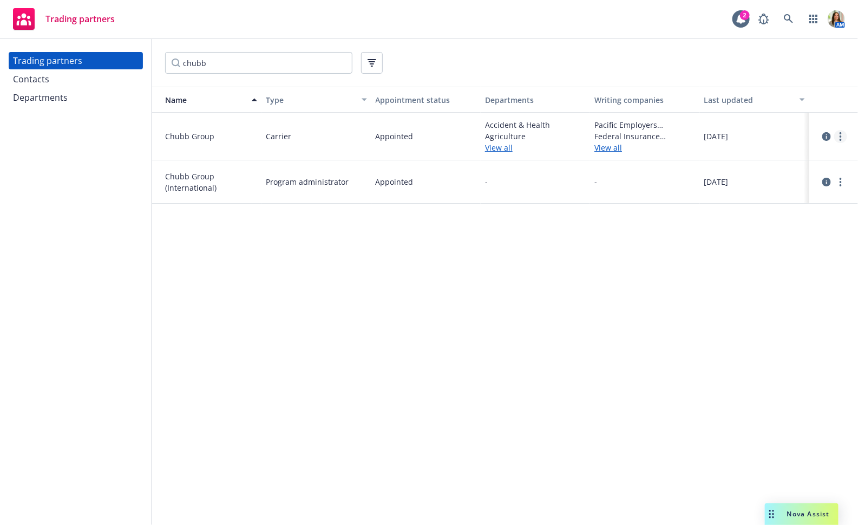
click at [839, 140] on link "more" at bounding box center [840, 136] width 13 height 13
click at [828, 156] on link "View contacts" at bounding box center [787, 159] width 121 height 22
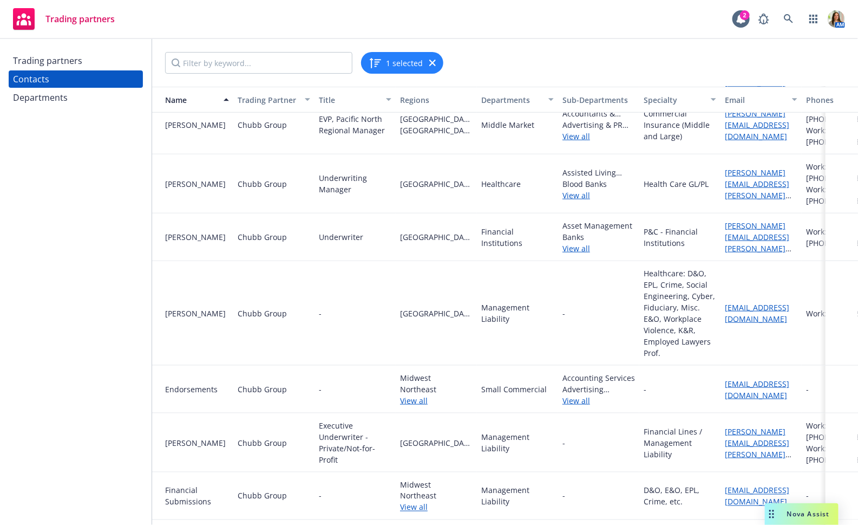
scroll to position [472, 0]
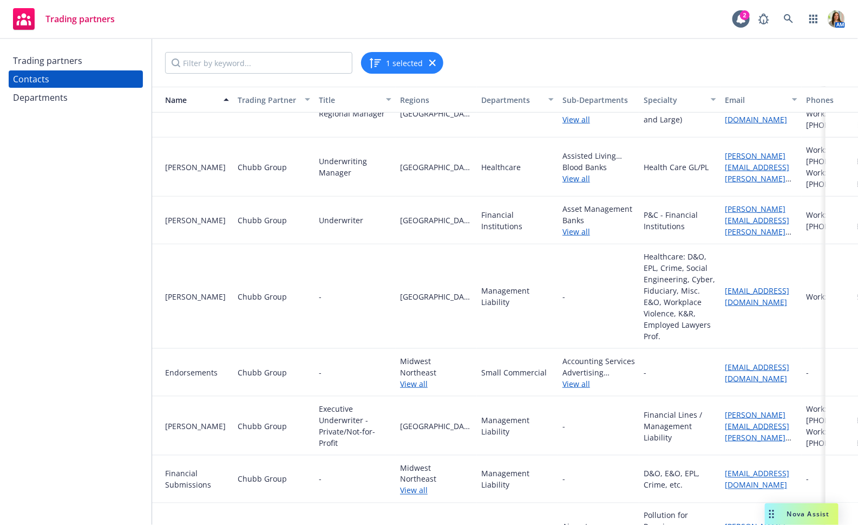
click at [496, 103] on div "Departments" at bounding box center [511, 99] width 61 height 11
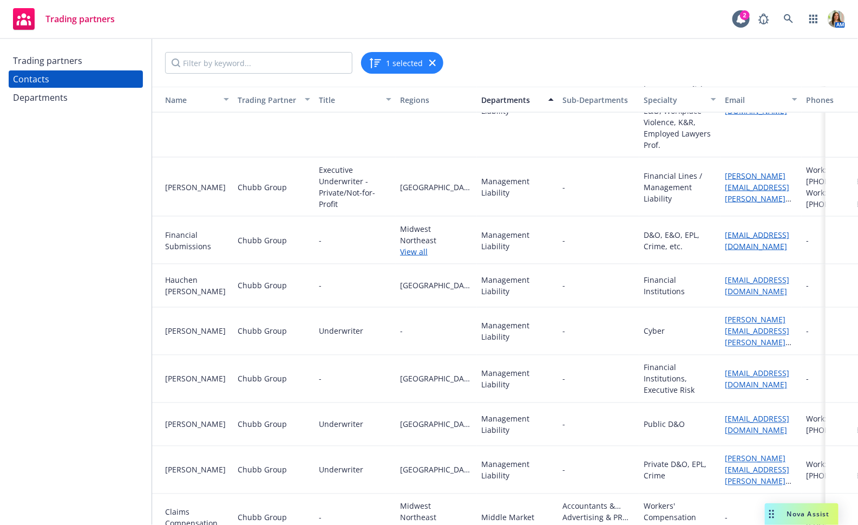
scroll to position [657, 0]
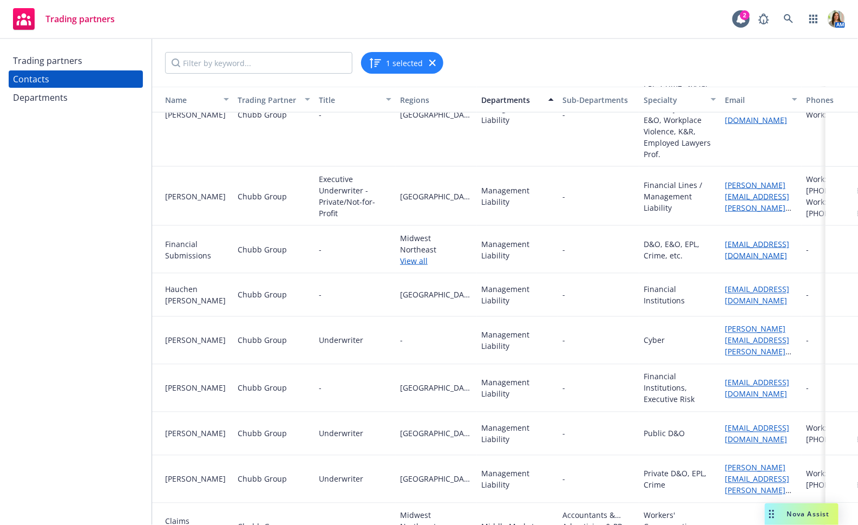
drag, startPoint x: 722, startPoint y: 245, endPoint x: 789, endPoint y: 258, distance: 68.5
click at [789, 258] on div "financiallinessubmissions@chubb.com" at bounding box center [761, 250] width 81 height 48
copy link "financiallinessubmissions@chubb.com"
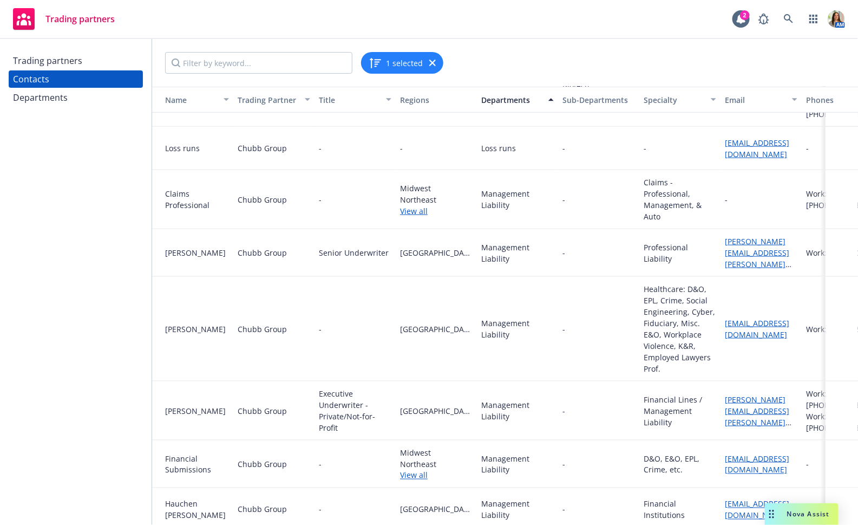
scroll to position [470, 0]
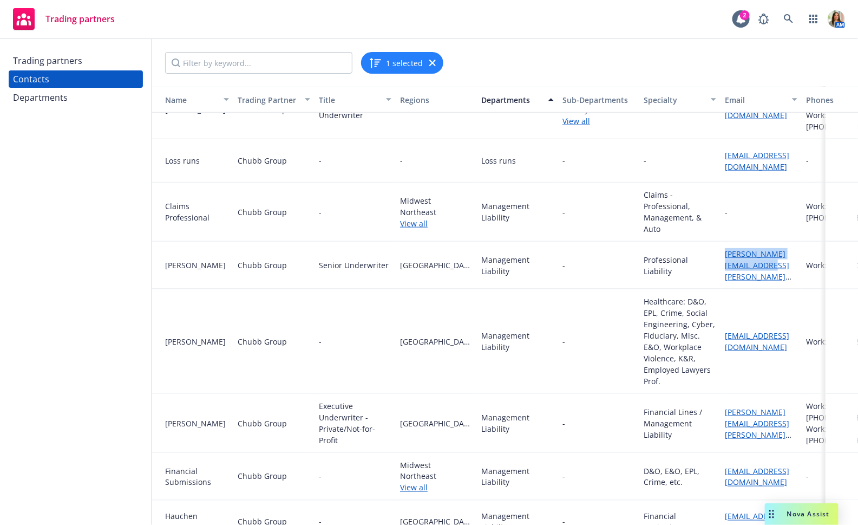
drag, startPoint x: 723, startPoint y: 253, endPoint x: 755, endPoint y: 265, distance: 34.6
click at [755, 265] on div "colin.borchardt@chubb.com" at bounding box center [761, 265] width 81 height 48
copy link "colin.borchardt@chubb.com"
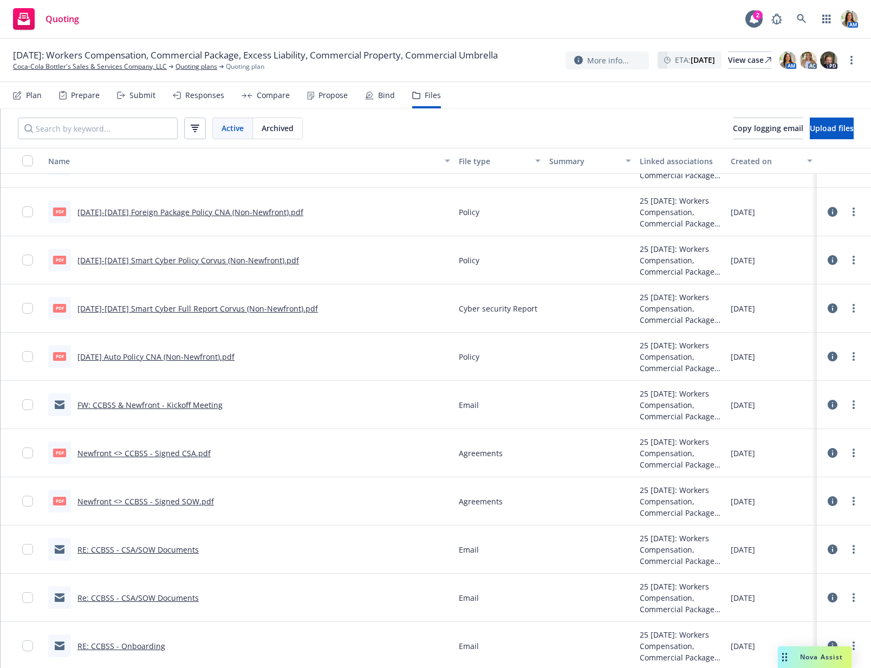
scroll to position [603, 0]
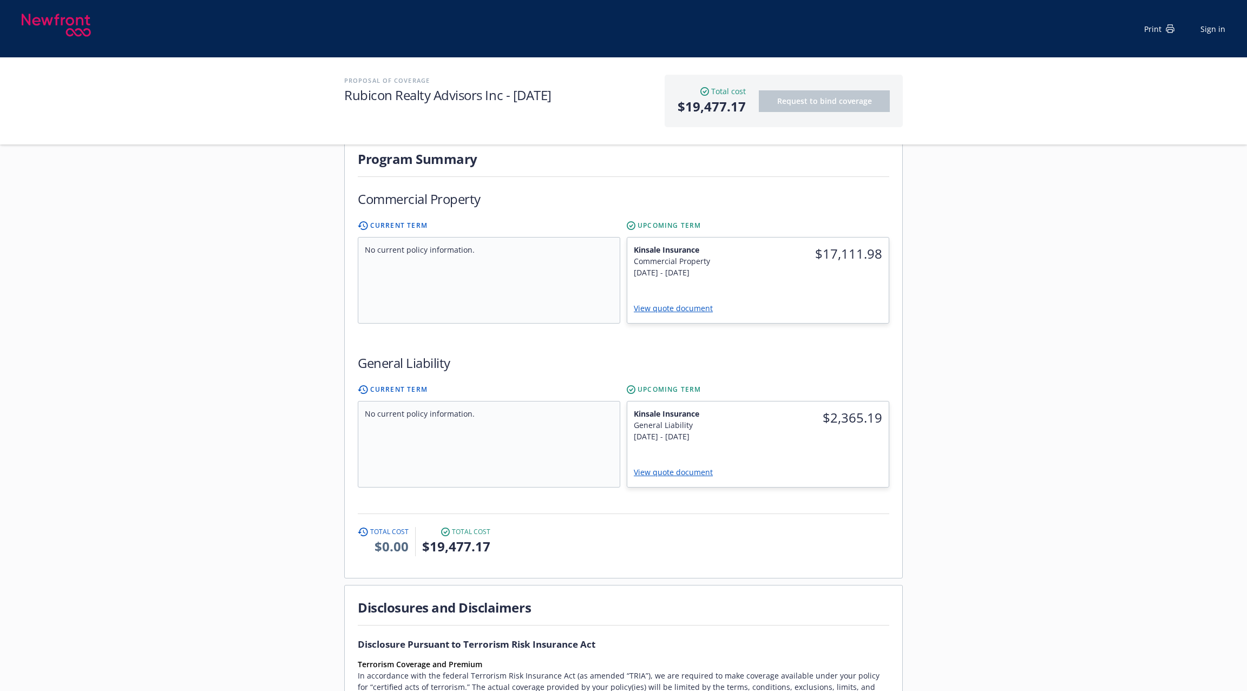
scroll to position [241, 0]
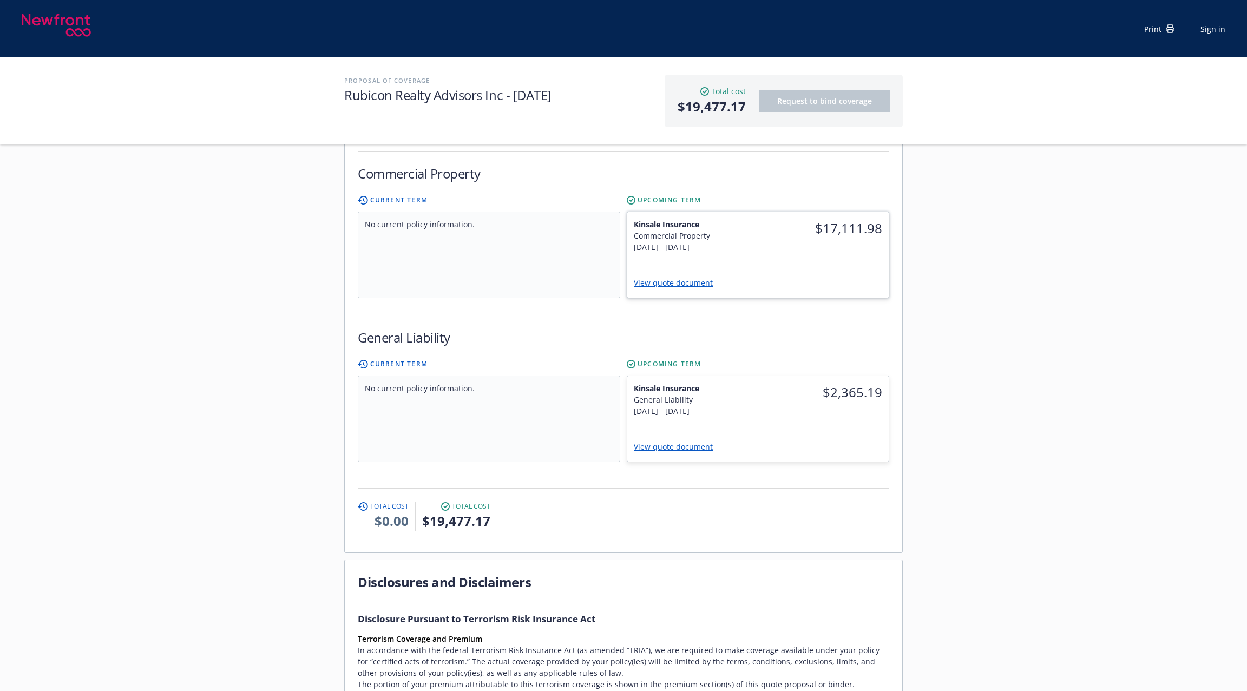
click at [756, 270] on div "View quote document" at bounding box center [757, 284] width 261 height 28
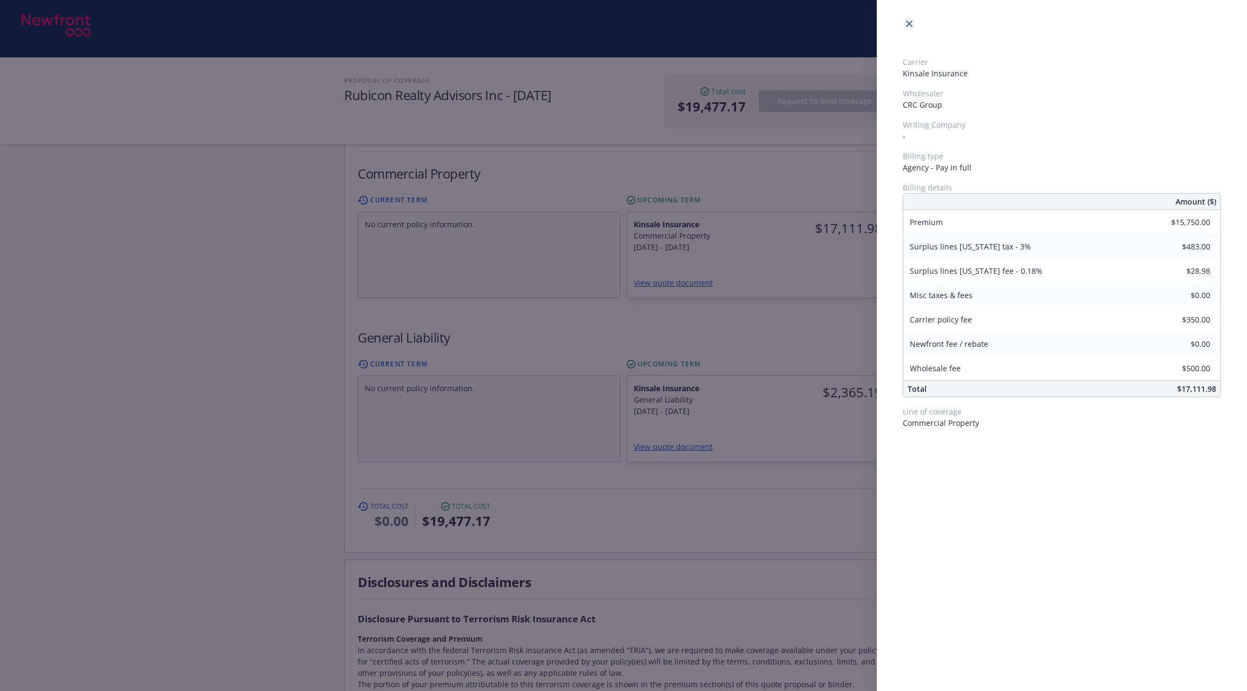
click at [906, 26] on icon "close" at bounding box center [909, 24] width 6 height 6
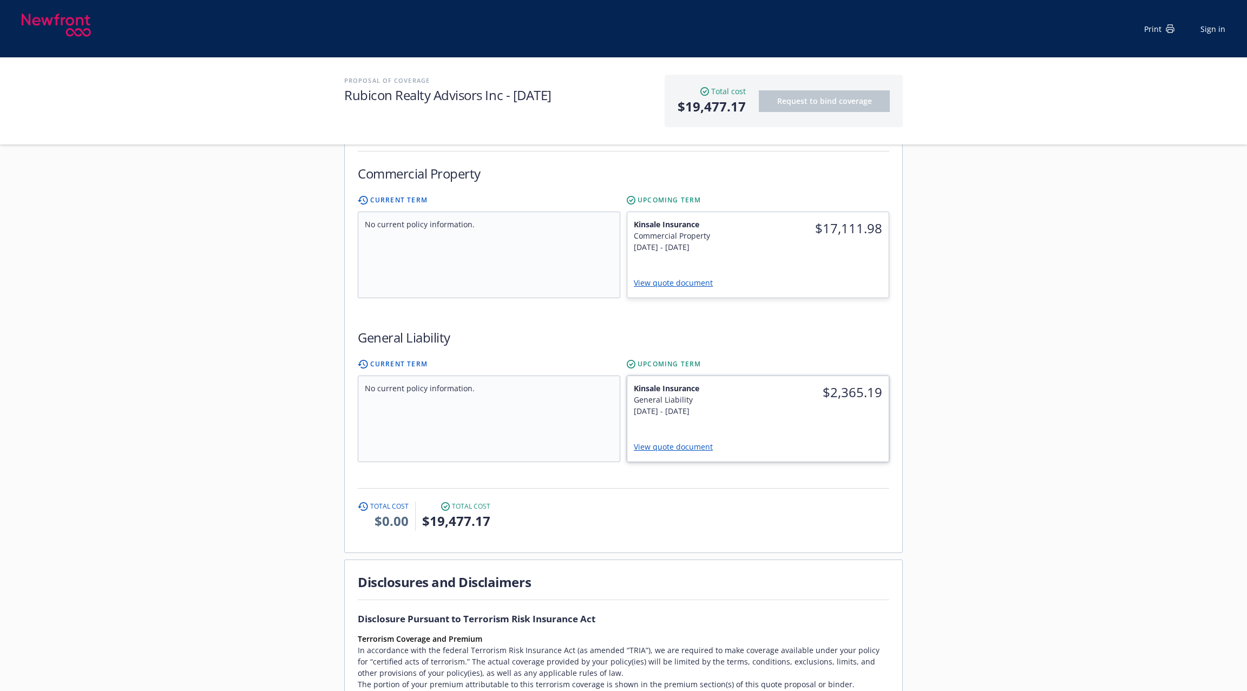
click at [800, 401] on div "$2,365.19" at bounding box center [823, 399] width 131 height 47
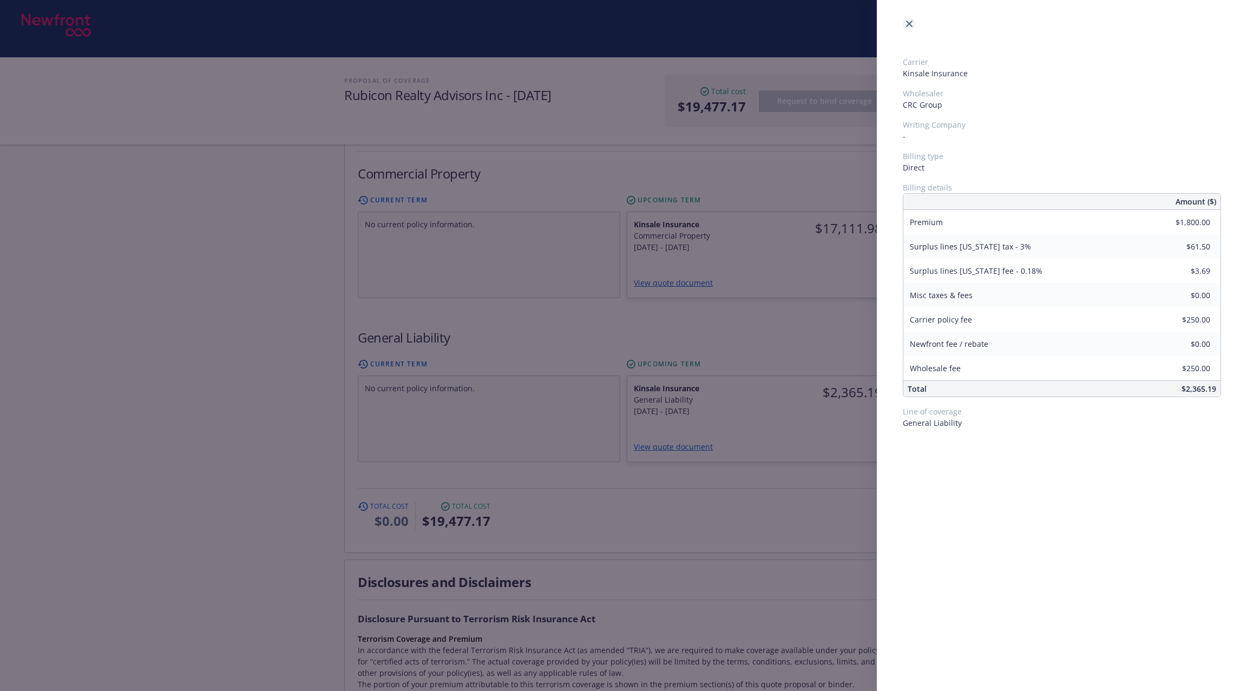
click at [909, 27] on icon "close" at bounding box center [909, 24] width 6 height 6
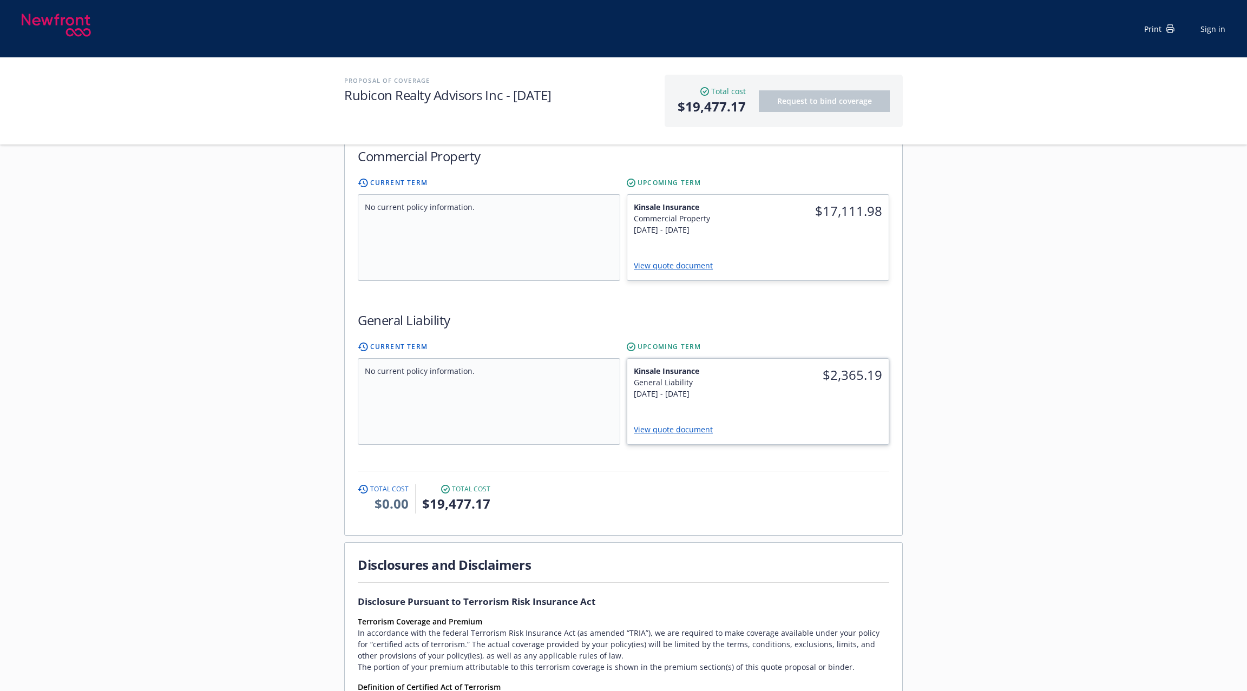
scroll to position [0, 0]
